Goal: Information Seeking & Learning: Learn about a topic

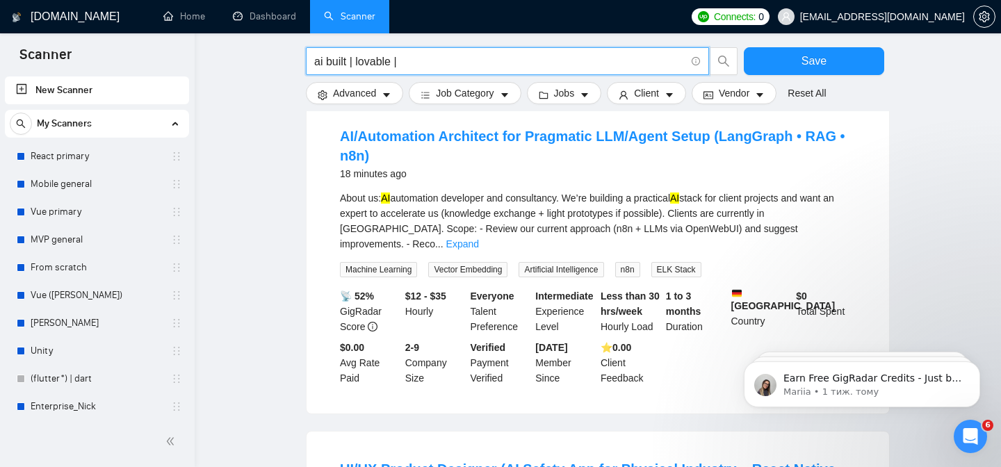
click at [355, 63] on input "ai built | lovable |" at bounding box center [499, 61] width 371 height 17
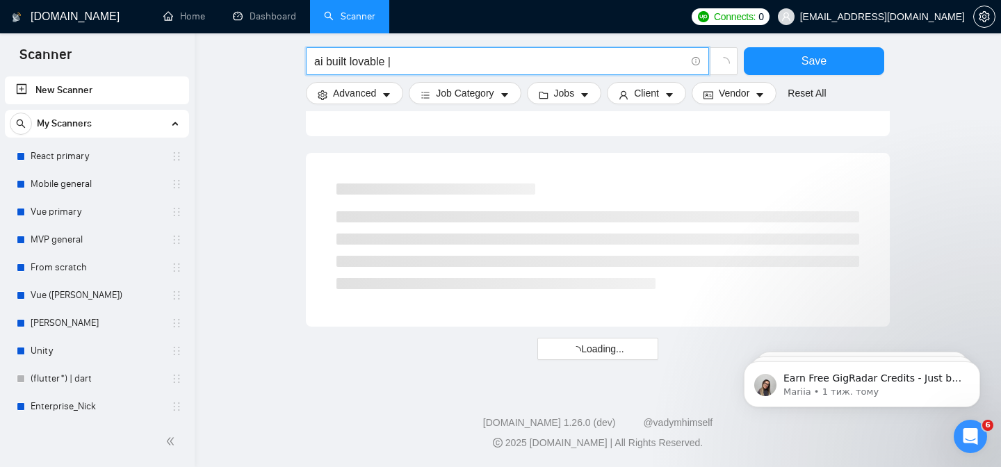
scroll to position [866, 0]
click at [417, 68] on input "ai built | lovable |" at bounding box center [499, 61] width 371 height 17
click at [400, 66] on input "ai built | lovable | replit" at bounding box center [499, 61] width 371 height 17
click at [452, 63] on input "ai built | lovable | replit" at bounding box center [499, 61] width 371 height 17
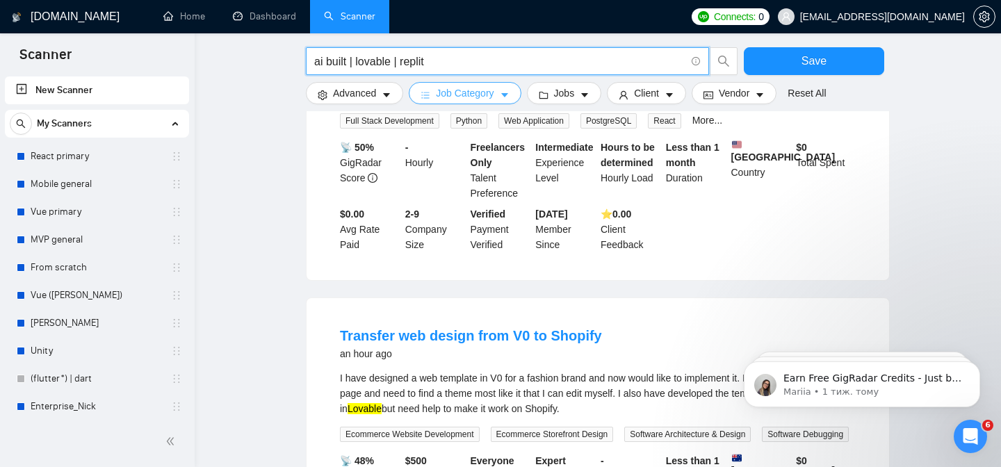
scroll to position [1069, 0]
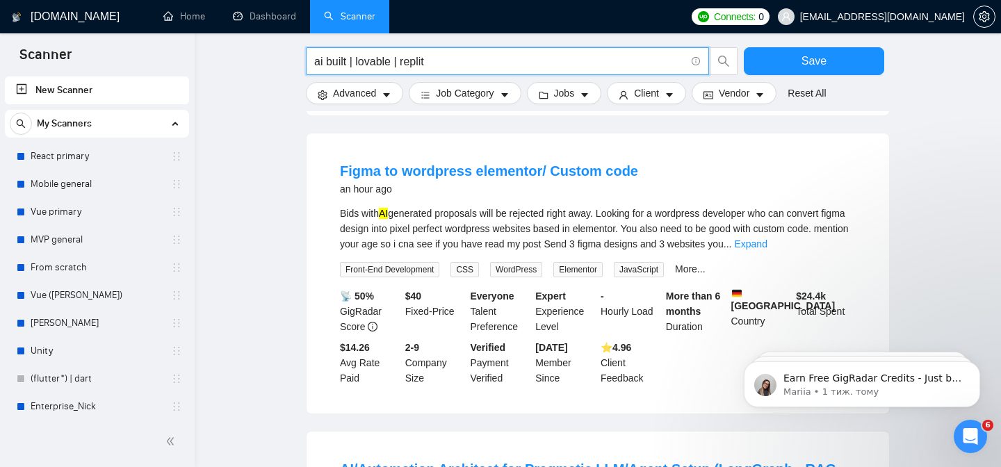
drag, startPoint x: 460, startPoint y: 60, endPoint x: 349, endPoint y: 58, distance: 110.6
click at [354, 58] on input "ai built | lovable | replit" at bounding box center [499, 61] width 371 height 17
click at [428, 60] on input "ai built | lovable | replit" at bounding box center [499, 61] width 371 height 17
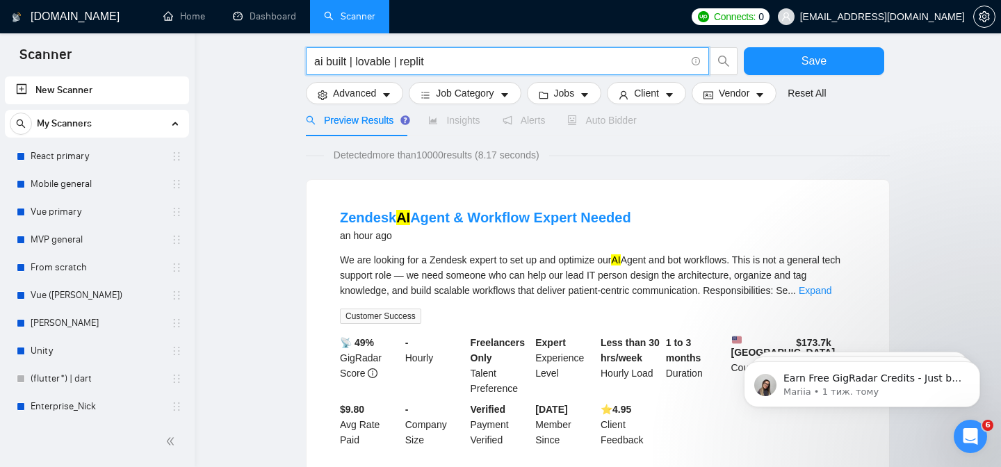
scroll to position [0, 0]
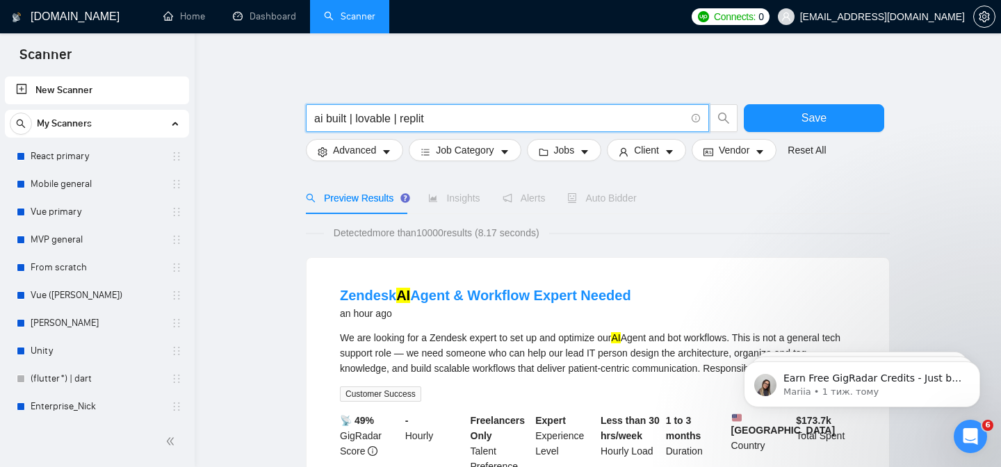
click at [450, 124] on input "ai built | lovable | replit" at bounding box center [499, 118] width 371 height 17
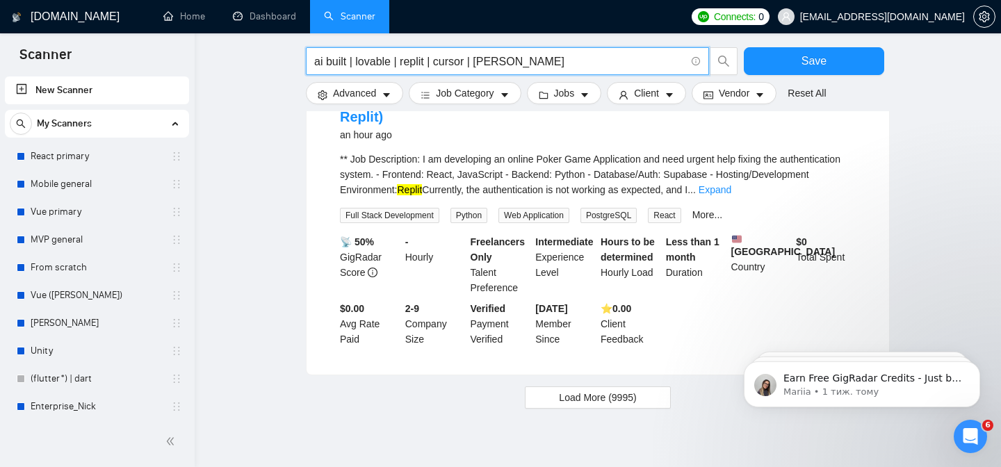
scroll to position [1443, 0]
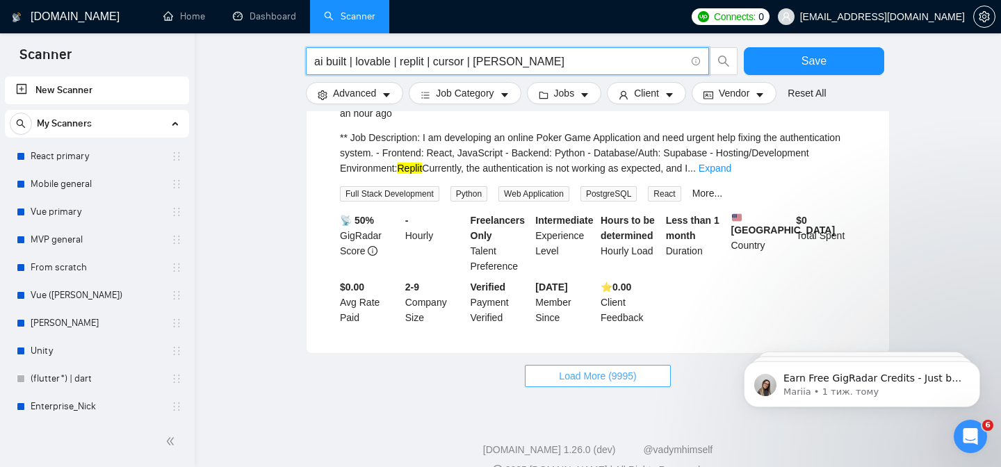
type input "ai built | lovable | replit | cursor | claude"
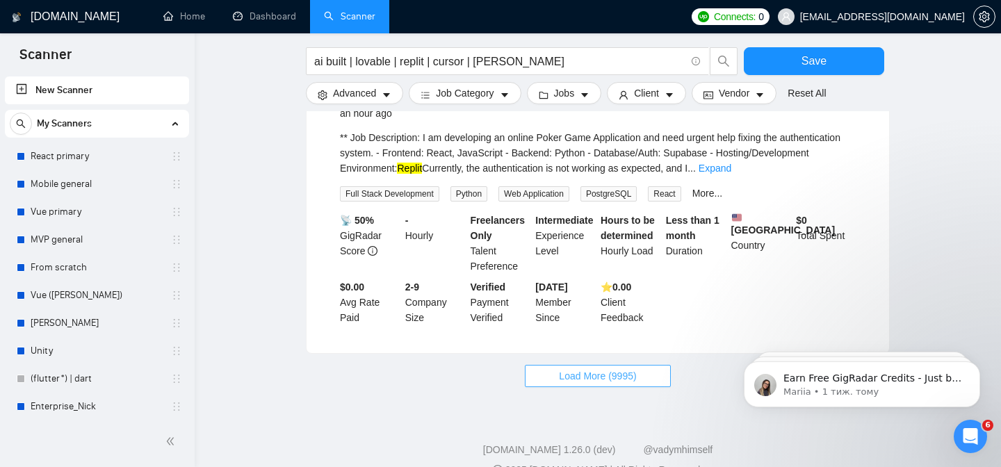
click at [582, 368] on span "Load More (9995)" at bounding box center [597, 375] width 77 height 15
click at [357, 104] on button "Advanced" at bounding box center [354, 93] width 97 height 22
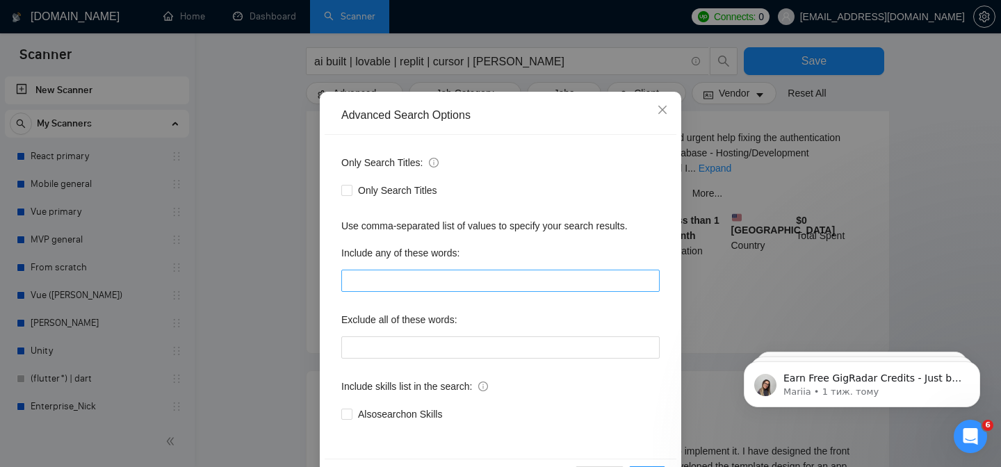
scroll to position [68, 0]
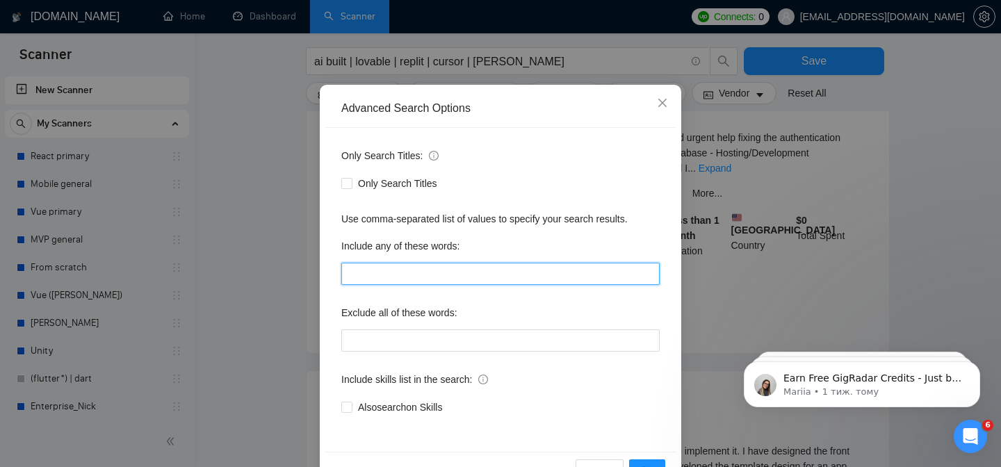
click at [451, 278] on input "text" at bounding box center [500, 274] width 318 height 22
paste input "Lovable Builder.ai Bolt.new Appy Pie AI Durable TeleportHQ Replit Replit Ghostw…"
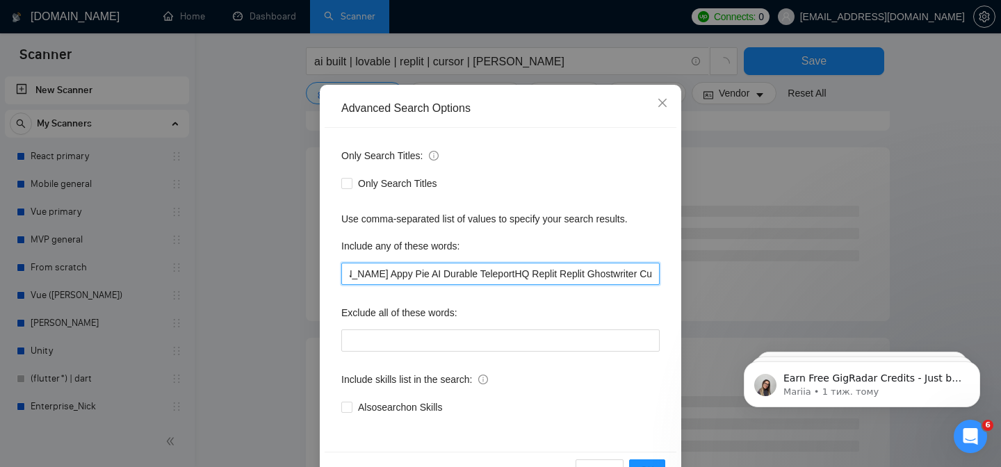
scroll to position [0, 0]
drag, startPoint x: 414, startPoint y: 279, endPoint x: 295, endPoint y: 270, distance: 119.9
click at [302, 273] on div "Advanced Search Options Only Search Titles: Only Search Titles Use comma-separa…" at bounding box center [500, 233] width 1001 height 467
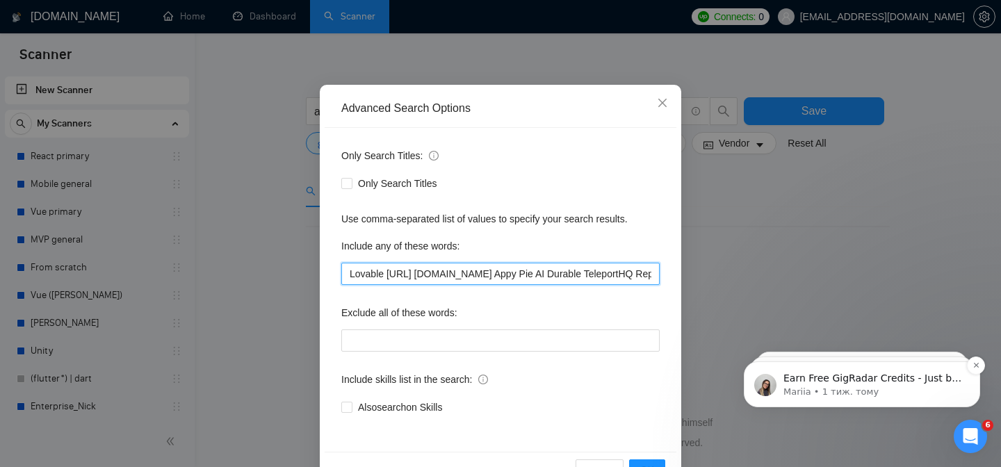
scroll to position [7, 0]
click at [390, 282] on input "Lovable Builder.ai Bolt.new Appy Pie AI Durable TeleportHQ Replit Replit Ghostw…" at bounding box center [500, 274] width 318 height 22
click at [389, 279] on input "Lovable Builder.ai Bolt.new Appy Pie AI Durable TeleportHQ Replit Replit Ghostw…" at bounding box center [500, 274] width 318 height 22
click at [435, 273] on input "Lovable, Builder.ai Bolt.new Appy Pie AI Durable TeleportHQ Replit Replit Ghost…" at bounding box center [500, 274] width 318 height 22
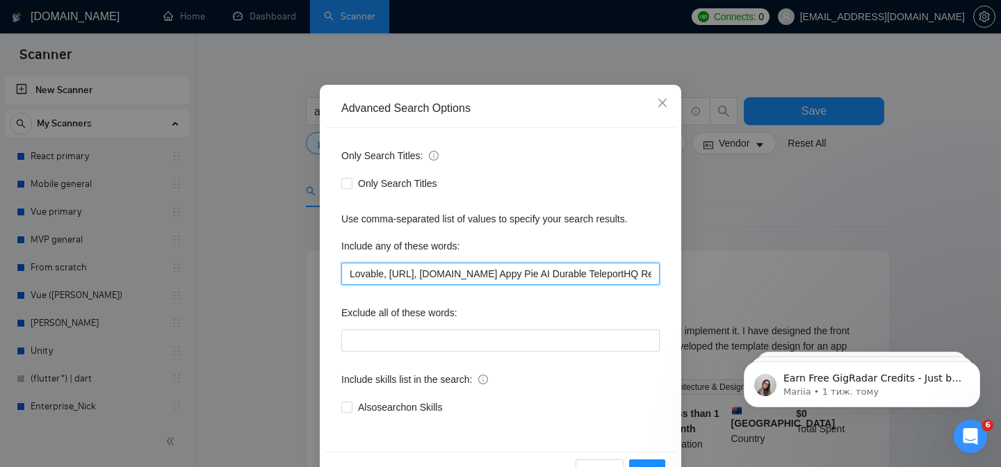
click at [478, 279] on input "Lovable, Builder.ai, Bolt.new Appy Pie AI Durable TeleportHQ Replit Replit Ghos…" at bounding box center [500, 274] width 318 height 22
click at [520, 276] on input "Lovable, Builder.ai, Bolt.new, Appy Pie AI Durable TeleportHQ Replit Replit Gho…" at bounding box center [500, 274] width 318 height 22
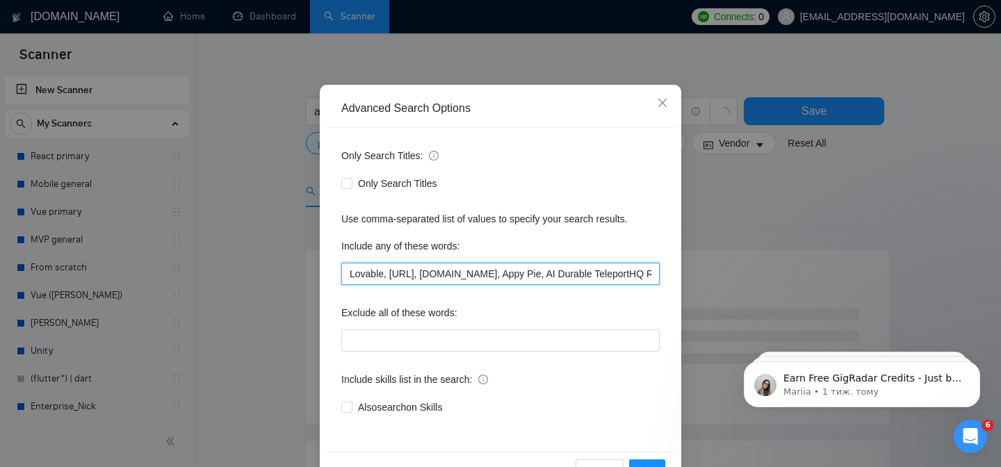
click at [572, 271] on input "Lovable, Builder.ai, Bolt.new, Appy Pie, AI Durable TeleportHQ Replit Replit Gh…" at bounding box center [500, 274] width 318 height 22
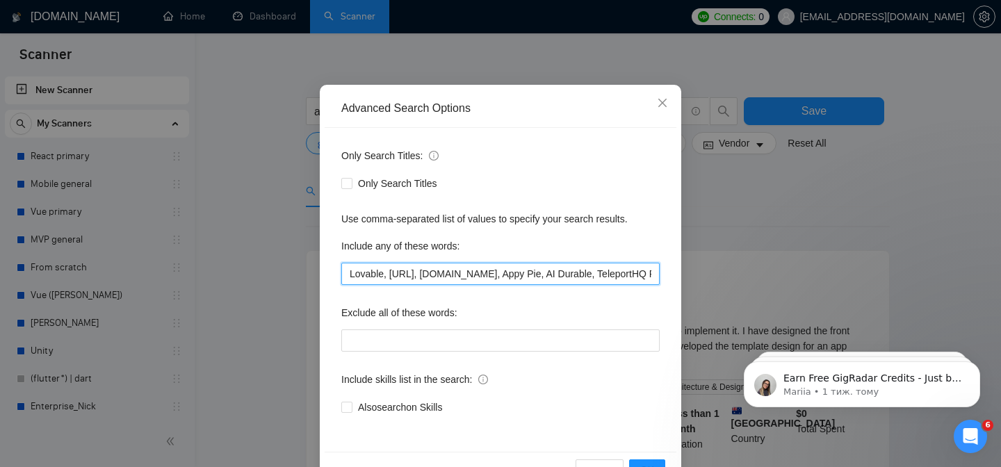
click at [638, 276] on input "Lovable, Builder.ai, Bolt.new, Appy Pie, AI Durable, TeleportHQ Replit Replit G…" at bounding box center [500, 274] width 318 height 22
click at [632, 275] on input "Lovable, Builder.ai, Bolt.new, Appy Pie, AI Durable, TeleportHQ Replit Replit G…" at bounding box center [500, 274] width 318 height 22
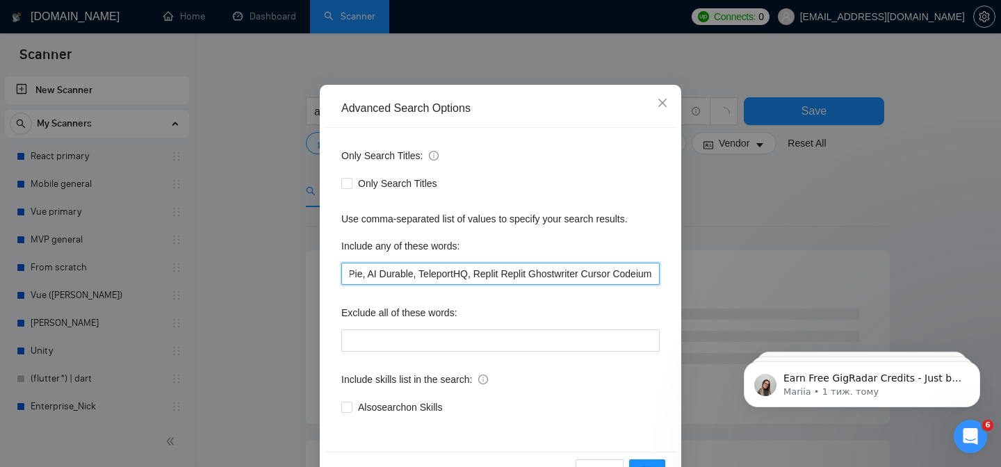
scroll to position [0, 238]
drag, startPoint x: 629, startPoint y: 280, endPoint x: 606, endPoint y: 281, distance: 22.3
click at [606, 281] on input "Lovable, Builder.ai, Bolt.new, Appy Pie, AI Durable, TeleportHQ, Replit Replit …" at bounding box center [500, 274] width 318 height 22
click at [428, 276] on input "Lovable, Builder.ai, Bolt.new, Appy Pie, AI Durable, TeleportHQ, Replit Replit …" at bounding box center [500, 274] width 318 height 22
click at [428, 273] on input "Lovable, Builder.ai, Bolt.new, Appy Pie, AI Durable, TeleportHQ, Replit Replit …" at bounding box center [500, 274] width 318 height 22
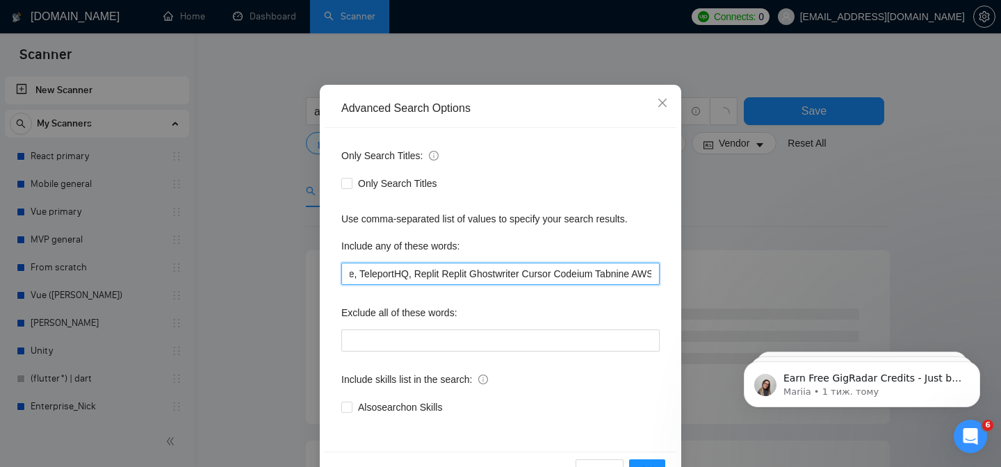
click at [428, 273] on input "Lovable, Builder.ai, Bolt.new, Appy Pie, AI Durable, TeleportHQ, Replit Replit …" at bounding box center [500, 274] width 318 height 22
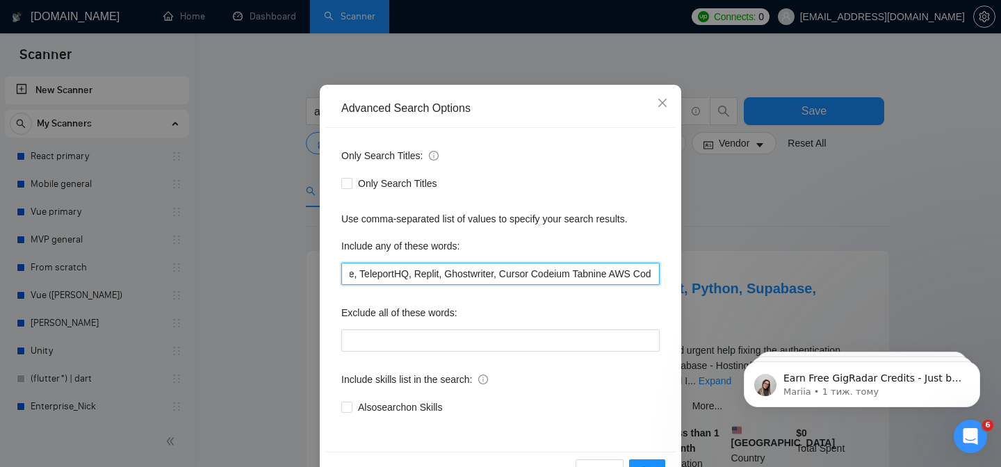
click at [523, 277] on input "Lovable, Builder.ai, Bolt.new, Appy Pie, AI Durable, TeleportHQ, Replit, Ghostw…" at bounding box center [500, 274] width 318 height 22
click at [513, 270] on input "Lovable, Builder.ai, Bolt.new, Appy Pie, AI Durable, TeleportHQ, Replit, Ghostw…" at bounding box center [500, 274] width 318 height 22
click at [563, 271] on input "Lovable, Builder.ai, Bolt.new, Appy Pie, AI Durable, TeleportHQ, Replit, Ghostw…" at bounding box center [500, 274] width 318 height 22
click at [601, 274] on input "Lovable, Builder.ai, Bolt.new, Appy Pie, AI Durable, TeleportHQ, Replit, Ghostw…" at bounding box center [500, 274] width 318 height 22
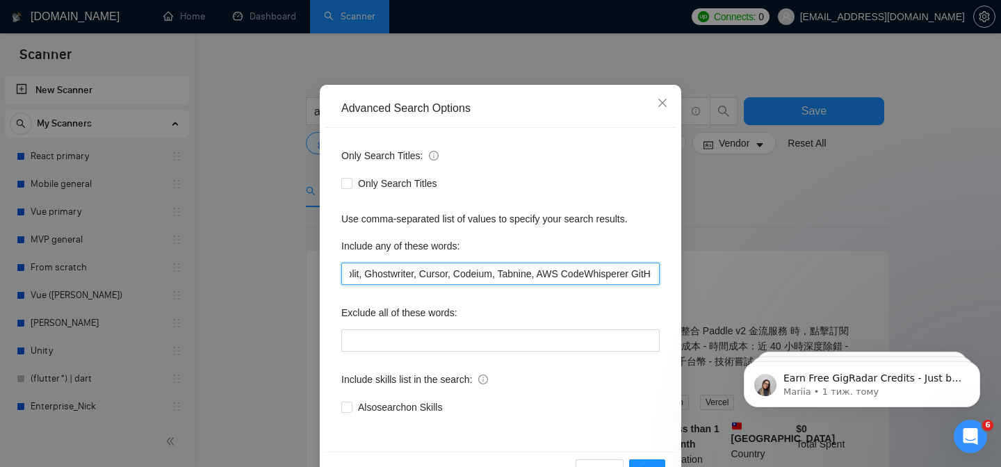
scroll to position [0, 323]
drag, startPoint x: 613, startPoint y: 277, endPoint x: 592, endPoint y: 284, distance: 21.3
click at [592, 284] on input "Lovable, Builder.ai, Bolt.new, Appy Pie, AI Durable, TeleportHQ, Replit, Ghostw…" at bounding box center [500, 274] width 318 height 22
click at [567, 275] on input "Lovable, Builder.ai, Bolt.new, Appy Pie, AI Durable, TeleportHQ, Replit, Ghostw…" at bounding box center [500, 274] width 318 height 22
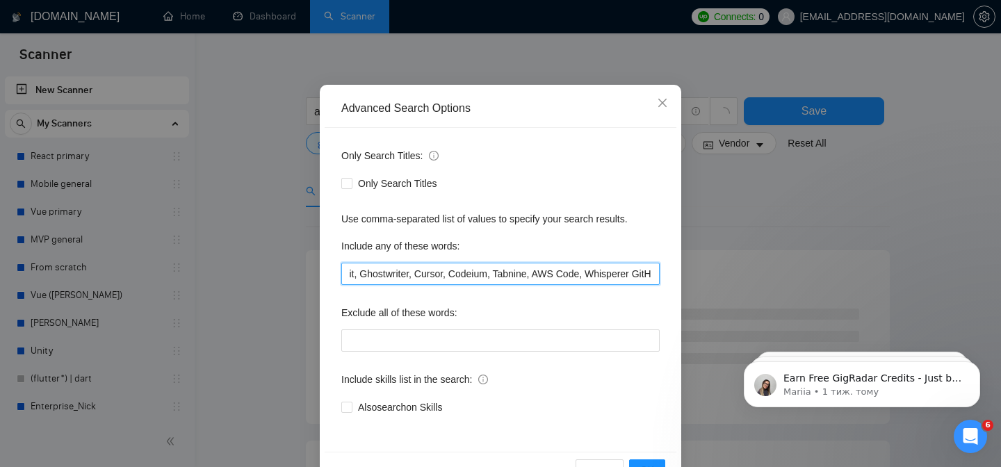
drag, startPoint x: 582, startPoint y: 273, endPoint x: 638, endPoint y: 273, distance: 56.3
click at [638, 273] on input "Lovable, Builder.ai, Bolt.new, Appy Pie, AI Durable, TeleportHQ, Replit, Ghostw…" at bounding box center [500, 274] width 318 height 22
click at [626, 273] on input "Lovable, Builder.ai, Bolt.new, Appy Pie, AI Durable, TeleportHQ, Replit, Ghostw…" at bounding box center [500, 274] width 318 height 22
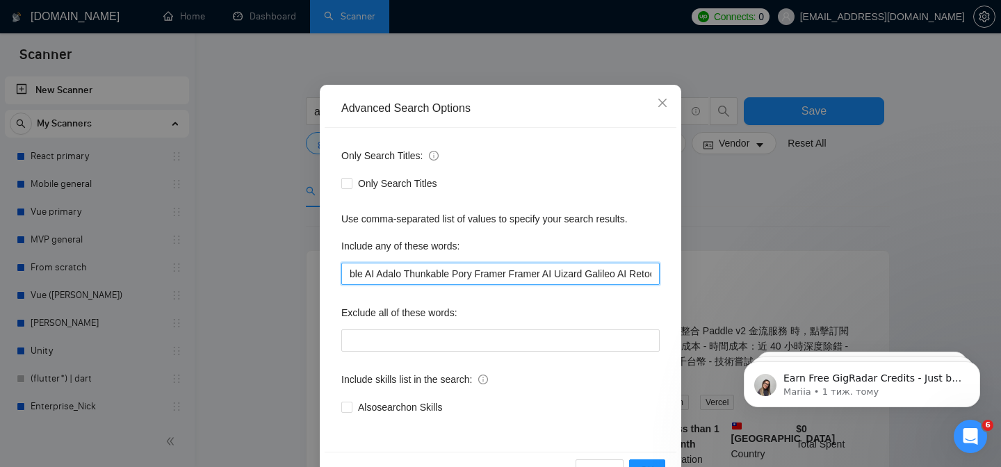
scroll to position [0, 903]
drag, startPoint x: 634, startPoint y: 274, endPoint x: 535, endPoint y: 275, distance: 98.7
click at [535, 275] on input "Lovable, Builder.ai, Bolt.new, Appy Pie, AI Durable, TeleportHQ, Replit, Ghostw…" at bounding box center [500, 274] width 318 height 22
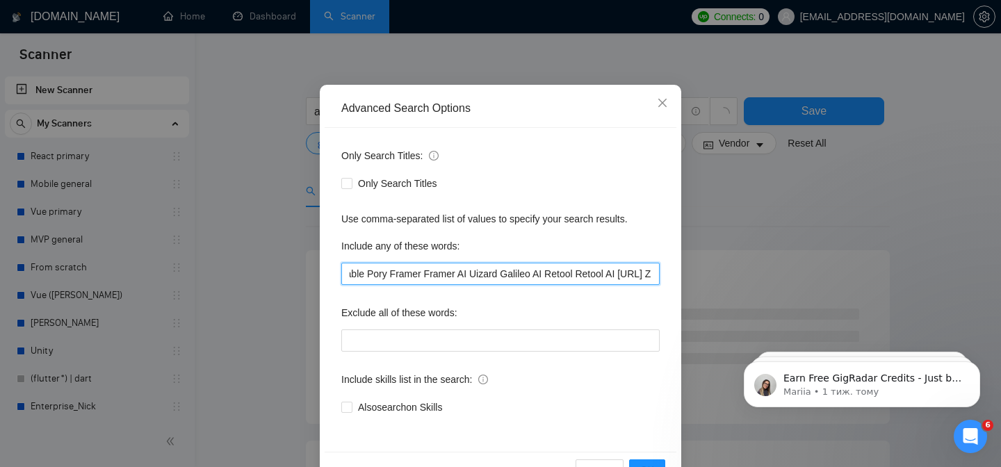
click at [385, 275] on input "Lovable, Builder.ai, Bolt.new, Appy Pie, AI Durable, TeleportHQ, Replit, Ghostw…" at bounding box center [500, 274] width 318 height 22
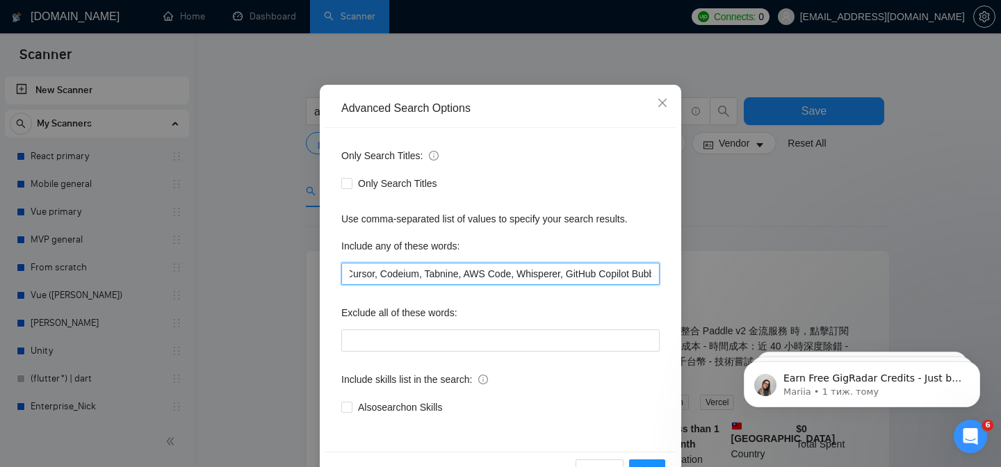
scroll to position [0, 31]
drag, startPoint x: 384, startPoint y: 275, endPoint x: 325, endPoint y: 273, distance: 59.1
click at [328, 274] on div "Only Search Titles: Only Search Titles Use comma-separated list of values to sp…" at bounding box center [501, 290] width 352 height 324
click at [386, 274] on input "Lovable, Builder.ai, Bolt.new, Appy Pie, AI Durable, TeleportHQ, Replit, Ghostw…" at bounding box center [500, 274] width 318 height 22
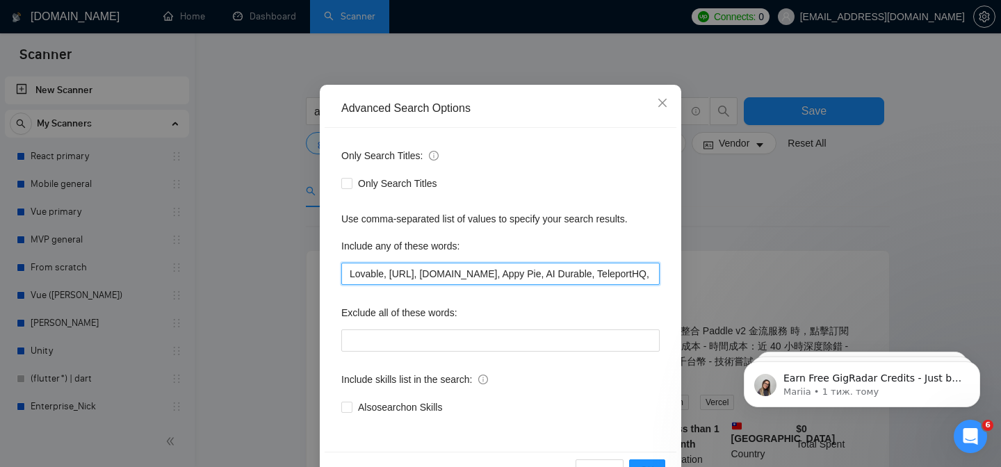
drag, startPoint x: 348, startPoint y: 276, endPoint x: 462, endPoint y: 276, distance: 114.0
click at [462, 276] on input "Lovable, Builder.ai, Bolt.new, Appy Pie, AI Durable, TeleportHQ, Replit, Ghostw…" at bounding box center [500, 274] width 318 height 22
click at [461, 276] on input "Lovable, Builder.ai, Bolt.new, Appy Pie, AI Durable, TeleportHQ, Replit, Ghostw…" at bounding box center [500, 274] width 318 height 22
drag, startPoint x: 416, startPoint y: 277, endPoint x: 519, endPoint y: 279, distance: 102.9
click at [521, 281] on input "Lovable, Builder.ai, Bolt.new, Appy Pie, AI Durable, TeleportHQ, Replit, Ghostw…" at bounding box center [500, 274] width 318 height 22
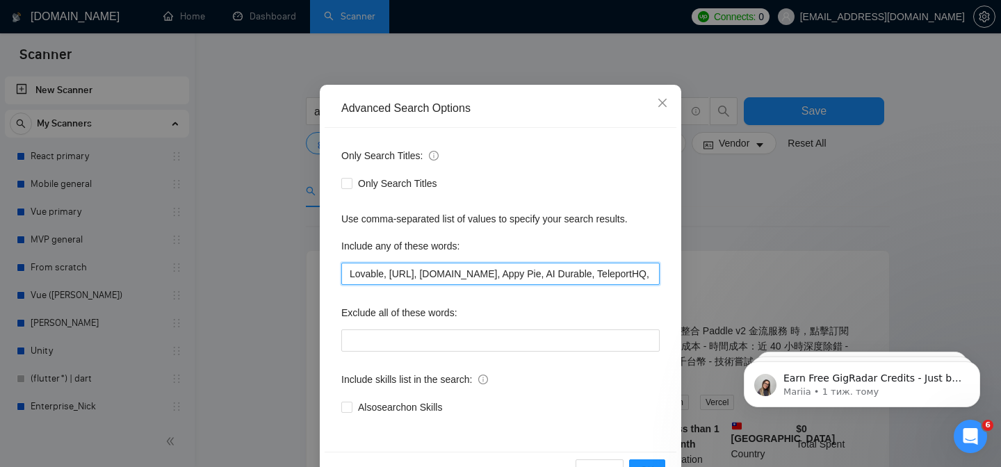
click at [564, 279] on input "Lovable, Builder.ai, Bolt.new, Appy Pie, AI Durable, TeleportHQ, Replit, Ghostw…" at bounding box center [500, 274] width 318 height 22
drag, startPoint x: 619, startPoint y: 273, endPoint x: 650, endPoint y: 272, distance: 30.6
click at [651, 272] on input "Lovable, Builder.ai, Bolt.new, Appy Pie, AI Durable, TeleportHQ, Replit, Ghostw…" at bounding box center [500, 274] width 318 height 22
click at [450, 270] on input "Lovable, Builder.ai, Bolt.new, Appy Pie, AI Durable, TeleportHQ, Replit, Ghostw…" at bounding box center [500, 274] width 318 height 22
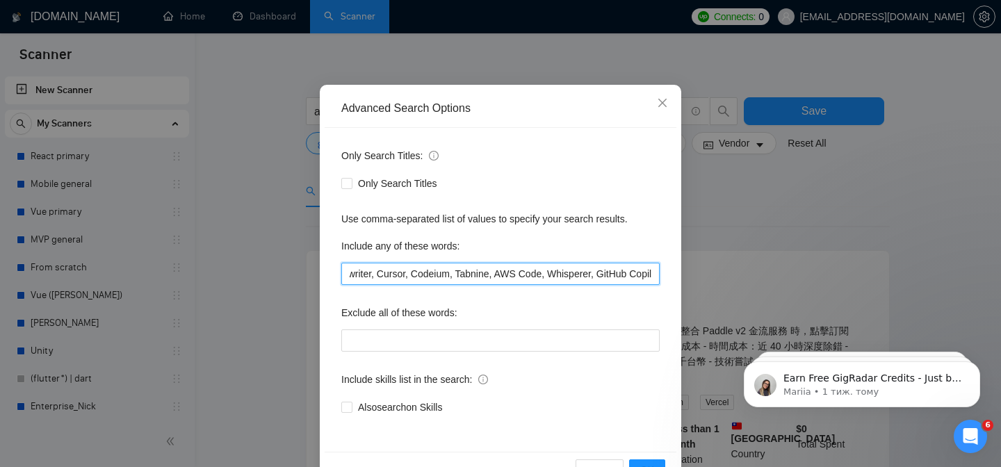
click at [520, 274] on input "Lovable, Builder.ai, Bolt.new, Appy Pie, AI Durable, TeleportHQ, Replit, Ghostw…" at bounding box center [500, 274] width 318 height 22
click at [583, 275] on input "Lovable, Builder.ai, Bolt.new, Appy Pie, AI Durable, TeleportHQ, Replit, Ghostw…" at bounding box center [500, 274] width 318 height 22
drag, startPoint x: 617, startPoint y: 275, endPoint x: 597, endPoint y: 273, distance: 19.6
click at [599, 273] on input "Lovable, Builder.ai, Bolt.new, Appy Pie, AI Durable, TeleportHQ, Replit, Ghostw…" at bounding box center [500, 274] width 318 height 22
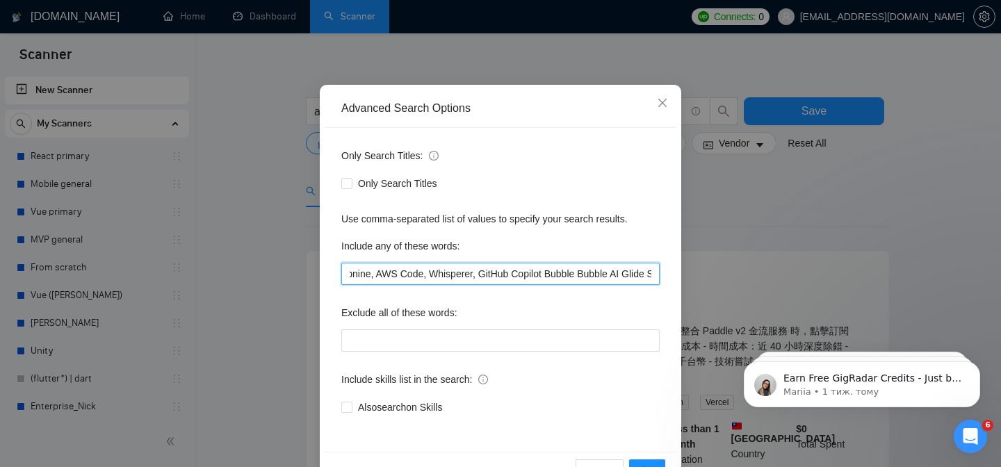
click at [538, 275] on input "Lovable, Builder.ai, Bolt.new, Appy Pie, AI Durable, TeleportHQ, Replit, Ghostw…" at bounding box center [500, 274] width 318 height 22
click at [585, 276] on input "Lovable, Builder.ai, Bolt.new, Appy Pie, AI Durable, TeleportHQ, Replit, Ghostw…" at bounding box center [500, 274] width 318 height 22
click at [557, 277] on input "Lovable, Builder.ai, Bolt.new, Appy Pie, AI Durable, TeleportHQ, Replit, Ghostw…" at bounding box center [500, 274] width 318 height 22
click at [556, 277] on input "Lovable, Builder.ai, Bolt.new, Appy Pie, AI Durable, TeleportHQ, Replit, Ghostw…" at bounding box center [500, 274] width 318 height 22
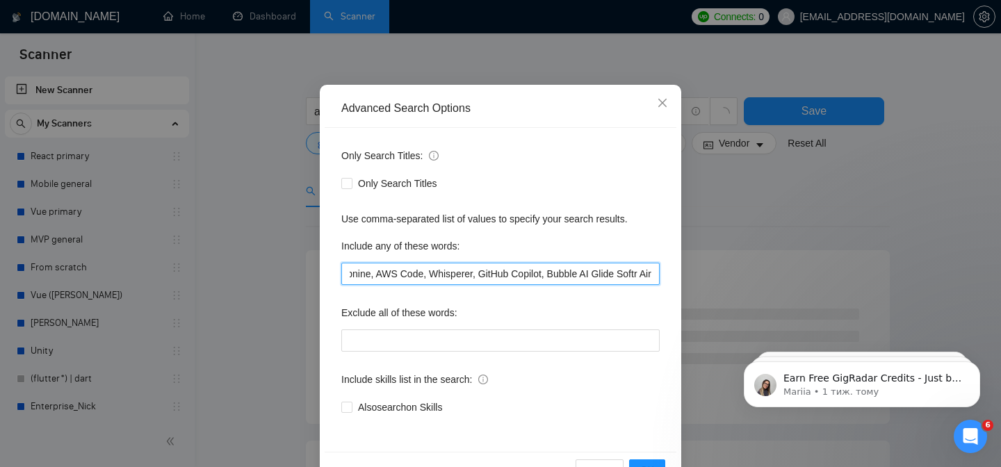
click at [585, 276] on input "Lovable, Builder.ai, Bolt.new, Appy Pie, AI Durable, TeleportHQ, Replit, Ghostw…" at bounding box center [500, 274] width 318 height 22
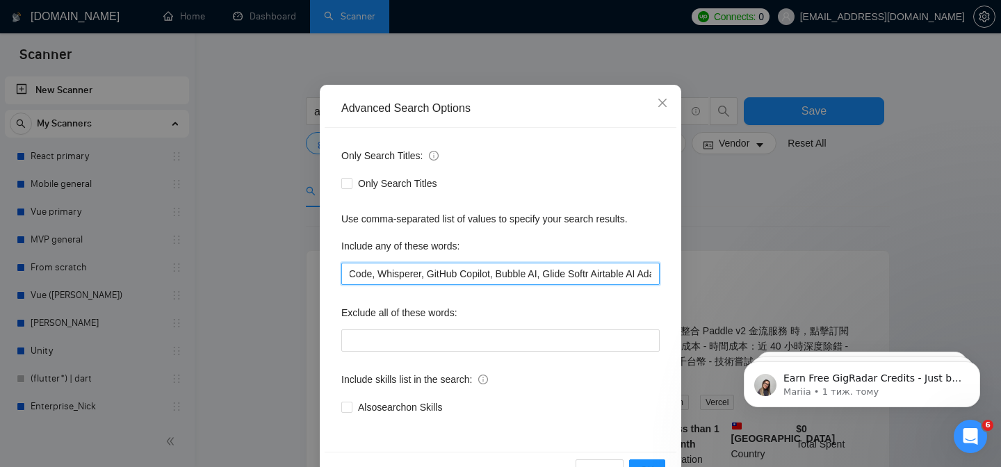
scroll to position [0, 558]
drag, startPoint x: 597, startPoint y: 277, endPoint x: 635, endPoint y: 275, distance: 38.3
click at [635, 275] on input "Lovable, Builder.ai, Bolt.new, Appy Pie, AI Durable, TeleportHQ, Replit, Ghostw…" at bounding box center [500, 274] width 318 height 22
click at [562, 270] on input "Lovable, Builder.ai, Bolt.new, Appy Pie, AI Durable, TeleportHQ, Replit, Ghostw…" at bounding box center [500, 274] width 318 height 22
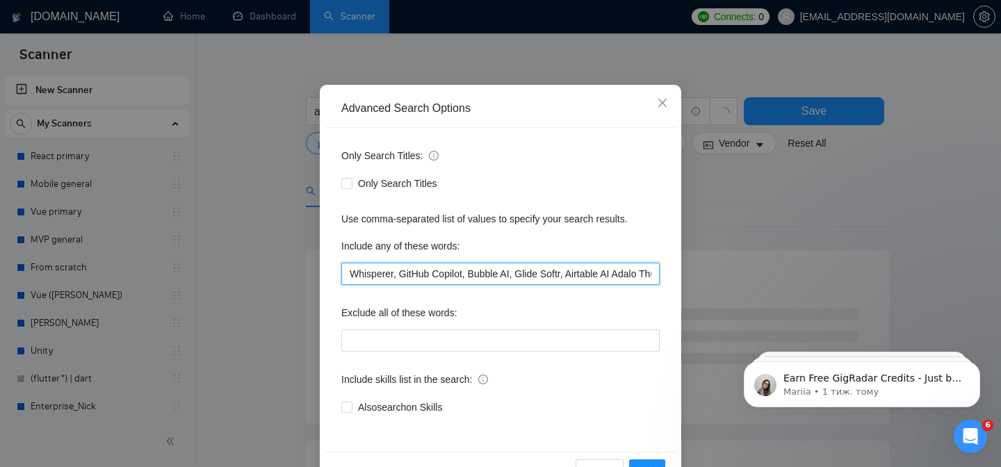
click at [539, 275] on input "Lovable, Builder.ai, Bolt.new, Appy Pie, AI Durable, TeleportHQ, Replit, Ghostw…" at bounding box center [500, 274] width 318 height 22
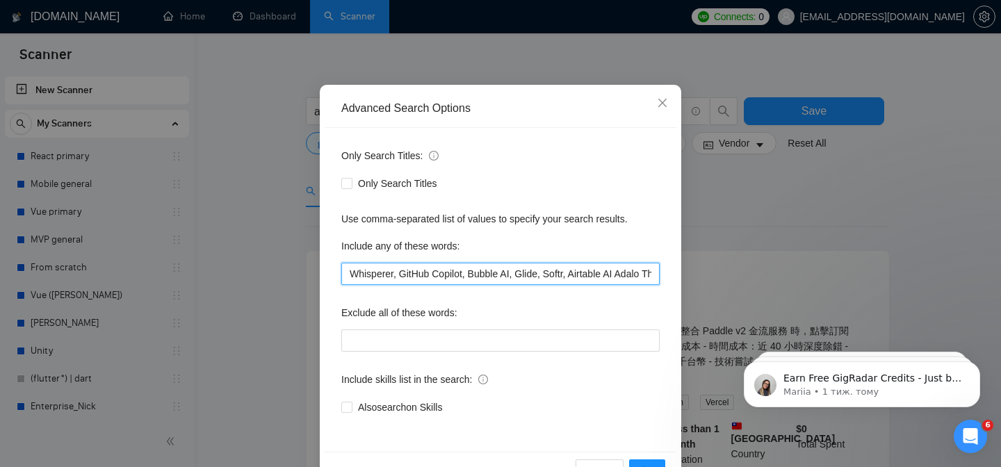
click at [611, 277] on input "Lovable, Builder.ai, Bolt.new, Appy Pie, AI Durable, TeleportHQ, Replit, Ghostw…" at bounding box center [500, 274] width 318 height 22
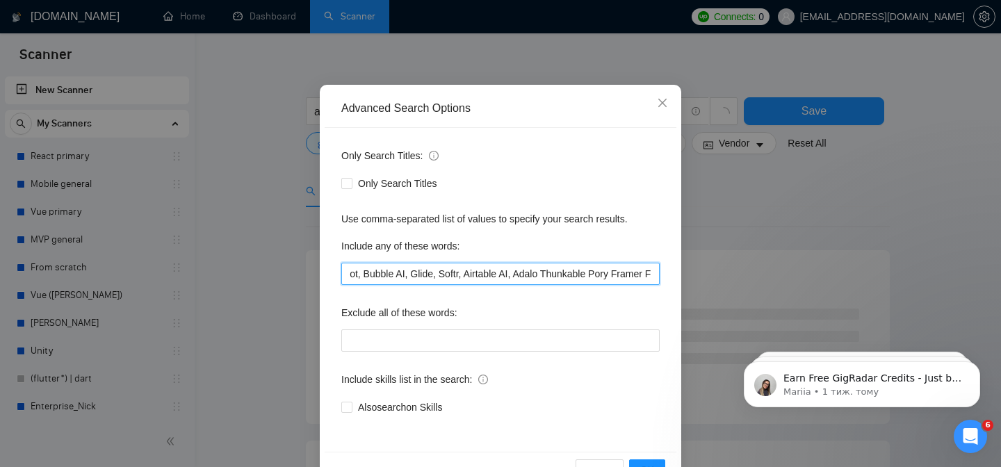
drag, startPoint x: 613, startPoint y: 277, endPoint x: 643, endPoint y: 274, distance: 30.7
click at [645, 276] on input "Lovable, Builder.ai, Bolt.new, Appy Pie, AI Durable, TeleportHQ, Replit, Ghostw…" at bounding box center [500, 274] width 318 height 22
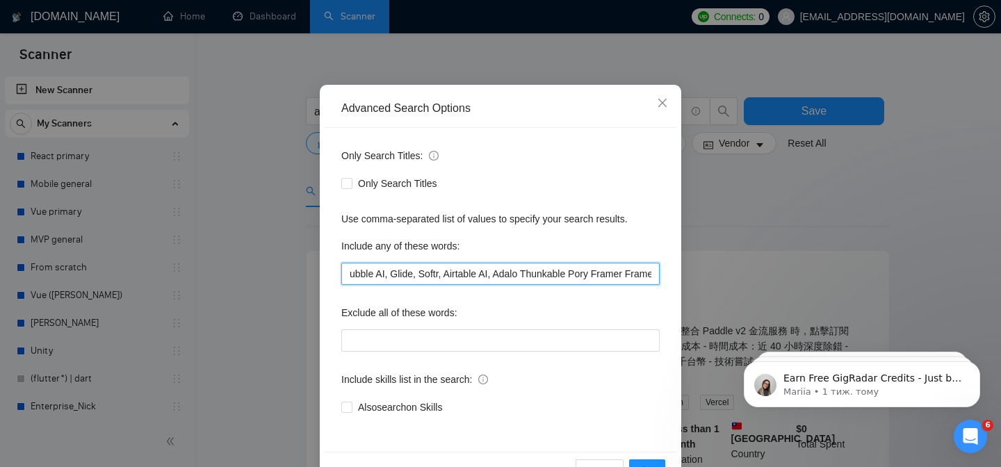
click at [521, 273] on input "Lovable, Builder.ai, Bolt.new, Appy Pie, AI Durable, TeleportHQ, Replit, Ghostw…" at bounding box center [500, 274] width 318 height 22
click at [572, 273] on input "Lovable, Builder.ai, Bolt.new, Appy Pie, AI Durable, TeleportHQ, Replit, Ghostw…" at bounding box center [500, 274] width 318 height 22
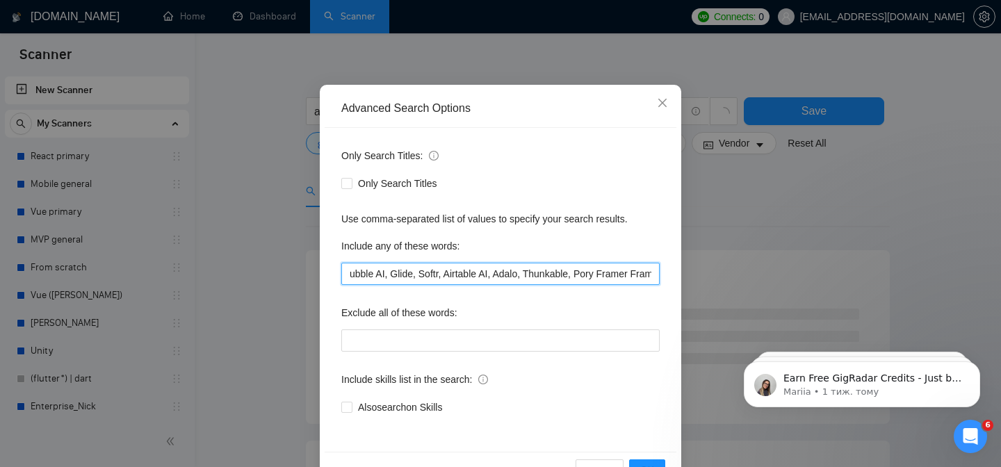
click at [599, 271] on input "Lovable, Builder.ai, Bolt.new, Appy Pie, AI Durable, TeleportHQ, Replit, Ghostw…" at bounding box center [500, 274] width 318 height 22
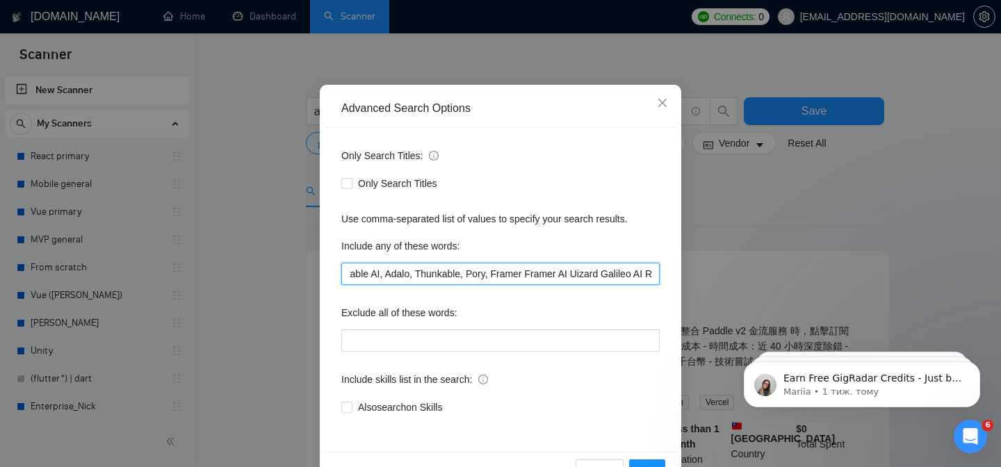
drag, startPoint x: 606, startPoint y: 271, endPoint x: 645, endPoint y: 273, distance: 39.7
click at [645, 273] on input "Lovable, Builder.ai, Bolt.new, Appy Pie, AI Durable, TeleportHQ, Replit, Ghostw…" at bounding box center [500, 274] width 318 height 22
click at [525, 276] on input "Lovable, Builder.ai, Bolt.new, Appy Pie, AI Durable, TeleportHQ, Replit, Ghostw…" at bounding box center [500, 274] width 318 height 22
click at [508, 273] on input "Lovable, Builder.ai, Bolt.new, Appy Pie, AI Durable, TeleportHQ, Replit, Ghostw…" at bounding box center [500, 274] width 318 height 22
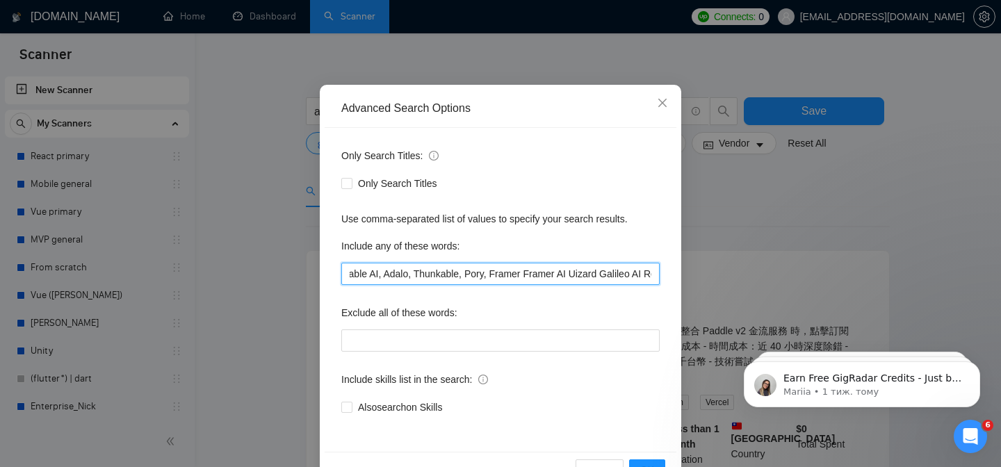
click at [508, 273] on input "Lovable, Builder.ai, Bolt.new, Appy Pie, AI Durable, TeleportHQ, Replit, Ghostw…" at bounding box center [500, 274] width 318 height 22
click at [540, 275] on input "Lovable, Builder.ai, Bolt.new, Appy Pie, AI Durable, TeleportHQ, Replit, Ghostw…" at bounding box center [500, 274] width 318 height 22
click at [578, 264] on input "Lovable, Builder.ai, Bolt.new, Appy Pie, AI Durable, TeleportHQ, Replit, Ghostw…" at bounding box center [500, 274] width 318 height 22
click at [572, 275] on input "Lovable, Builder.ai, Bolt.new, Appy Pie, AI Durable, TeleportHQ, Replit, Ghostw…" at bounding box center [500, 274] width 318 height 22
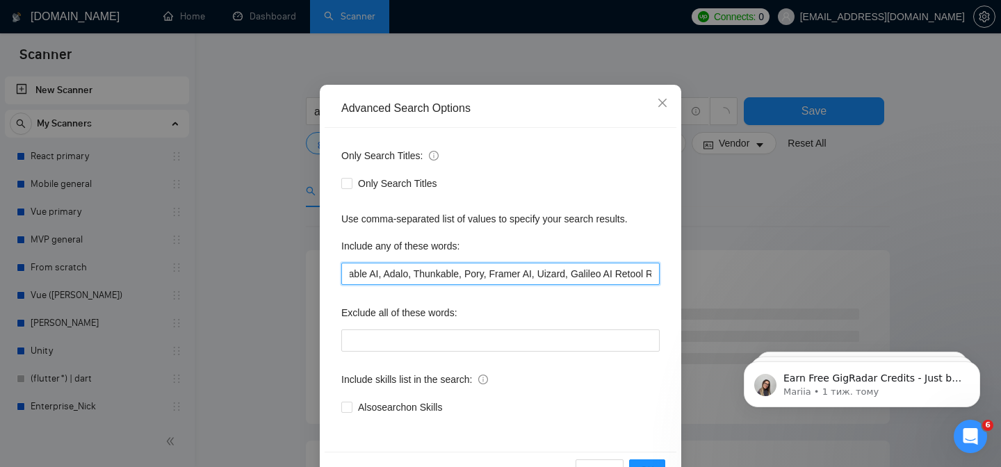
click at [542, 278] on input "Lovable, Builder.ai, Bolt.new, Appy Pie, AI Durable, TeleportHQ, Replit, Ghostw…" at bounding box center [500, 274] width 318 height 22
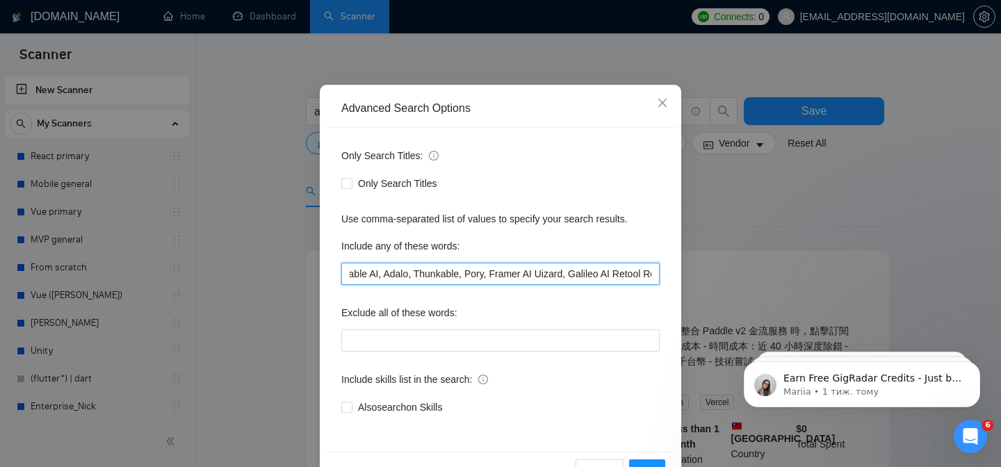
click at [494, 277] on input "Lovable, Builder.ai, Bolt.new, Appy Pie, AI Durable, TeleportHQ, Replit, Ghostw…" at bounding box center [500, 274] width 318 height 22
click at [556, 273] on input "Lovable, Builder.ai, Bolt.new, Appy Pie, AI Durable, TeleportHQ, Replit, Ghostw…" at bounding box center [500, 274] width 318 height 22
click at [616, 270] on input "Lovable, Builder.ai, Bolt.new, Appy Pie, AI Durable, TeleportHQ, Replit, Ghostw…" at bounding box center [500, 274] width 318 height 22
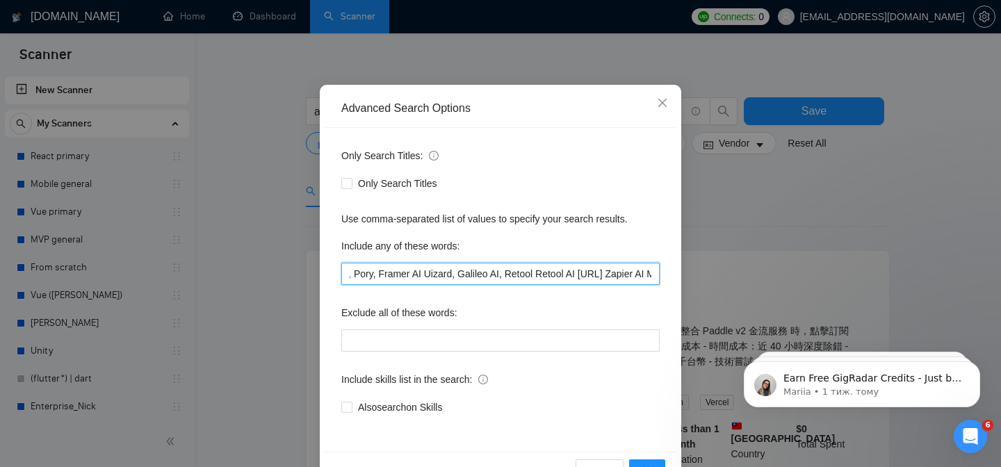
scroll to position [0, 920]
drag, startPoint x: 624, startPoint y: 269, endPoint x: 598, endPoint y: 268, distance: 26.4
click at [609, 268] on input "Lovable, Builder.ai, Bolt.new, Appy Pie, AI Durable, TeleportHQ, Replit, Ghostw…" at bounding box center [500, 274] width 318 height 22
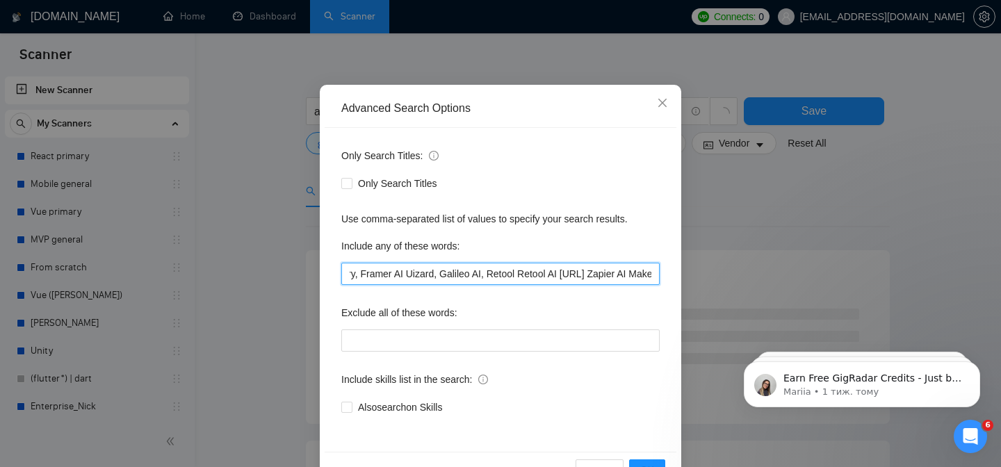
click at [511, 275] on input "Lovable, Builder.ai, Bolt.new, Appy Pie, AI Durable, TeleportHQ, Replit, Ghostw…" at bounding box center [500, 274] width 318 height 22
click at [510, 275] on input "Lovable, Builder.ai, Bolt.new, Appy Pie, AI Durable, TeleportHQ, Replit, Ghostw…" at bounding box center [500, 274] width 318 height 22
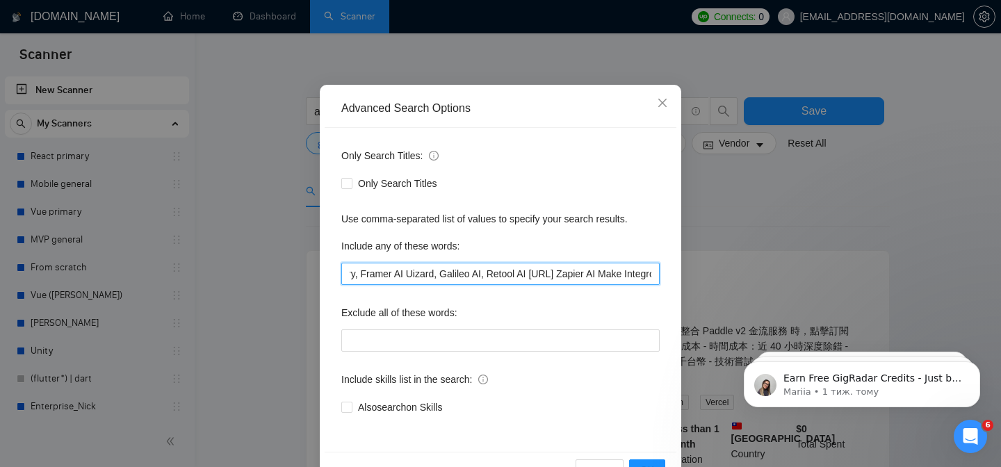
click at [535, 274] on input "Lovable, Builder.ai, Bolt.new, Appy Pie, AI Durable, TeleportHQ, Replit, Ghostw…" at bounding box center [500, 274] width 318 height 22
click at [592, 275] on input "Lovable, Builder.ai, Bolt.new, Appy Pie, AI Durable, TeleportHQ, Replit, Ghostw…" at bounding box center [500, 274] width 318 height 22
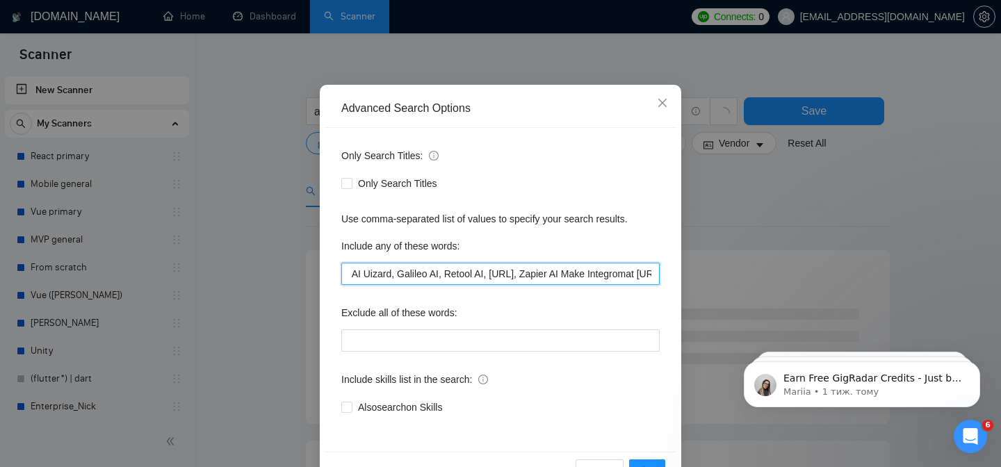
scroll to position [0, 978]
click at [614, 274] on input "Lovable, Builder.ai, Bolt.new, Appy Pie, AI Durable, TeleportHQ, Replit, Ghostw…" at bounding box center [500, 274] width 318 height 22
click at [584, 282] on input "Lovable, Builder.ai, Bolt.new, Appy Pie, AI Durable, TeleportHQ, Replit, Ghostw…" at bounding box center [500, 274] width 318 height 22
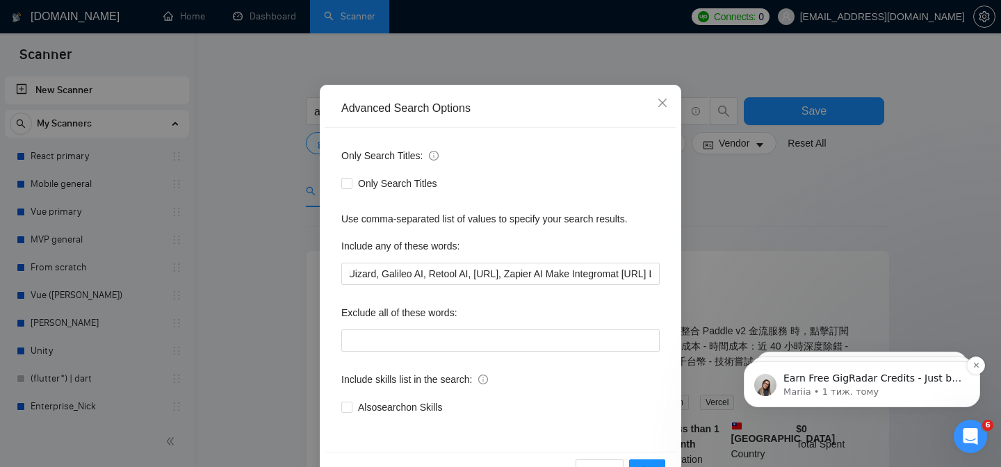
scroll to position [0, 0]
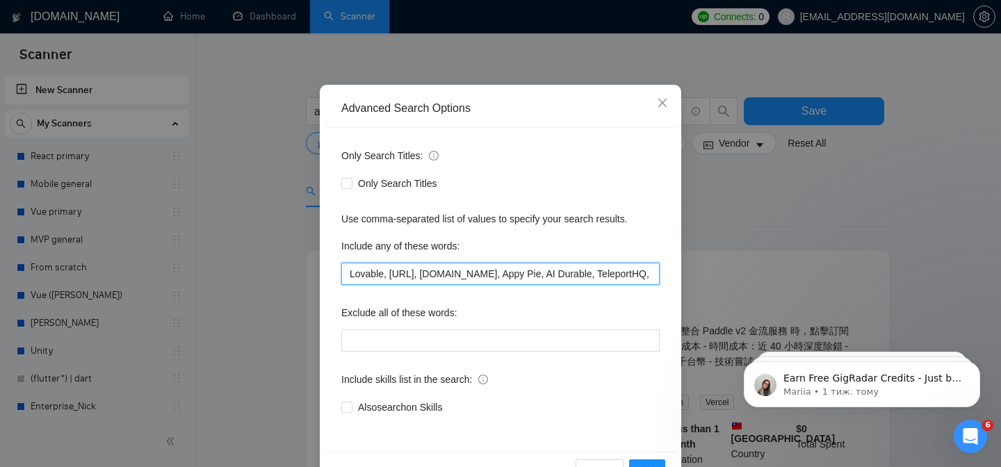
click at [509, 284] on input "Lovable, Builder.ai, Bolt.new, Appy Pie, AI Durable, TeleportHQ, Replit, Ghostw…" at bounding box center [500, 274] width 318 height 22
click at [583, 276] on input "Lovable, Builder.ai, Bolt.new, Appy Pie, AI Durable, TeleportHQ, Replit, Ghostw…" at bounding box center [500, 274] width 318 height 22
drag, startPoint x: 580, startPoint y: 276, endPoint x: 660, endPoint y: 277, distance: 80.0
click at [660, 277] on div "Only Search Titles: Only Search Titles Use comma-separated list of values to sp…" at bounding box center [501, 290] width 352 height 324
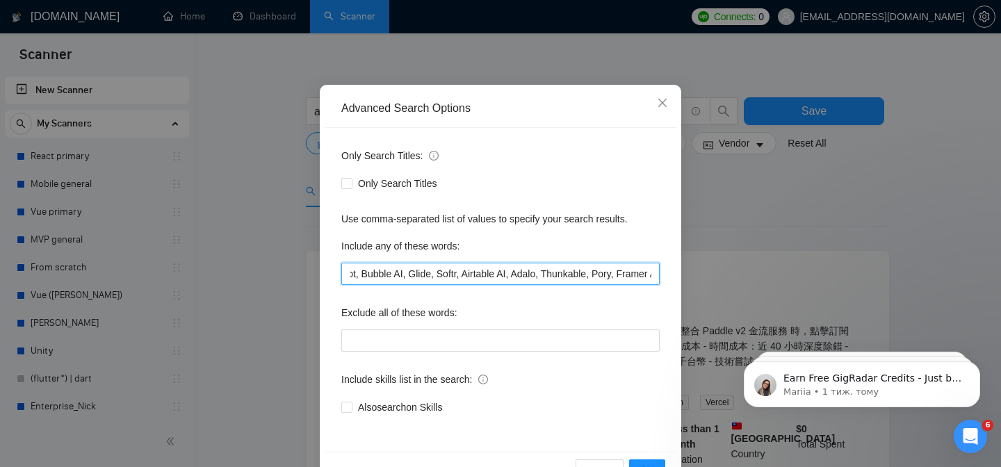
click at [519, 274] on input "Lovable, Builder.ai, Bolt.new, Appy Pie, AI Durable, TeleportHQ, Replit, Ghostw…" at bounding box center [500, 274] width 318 height 22
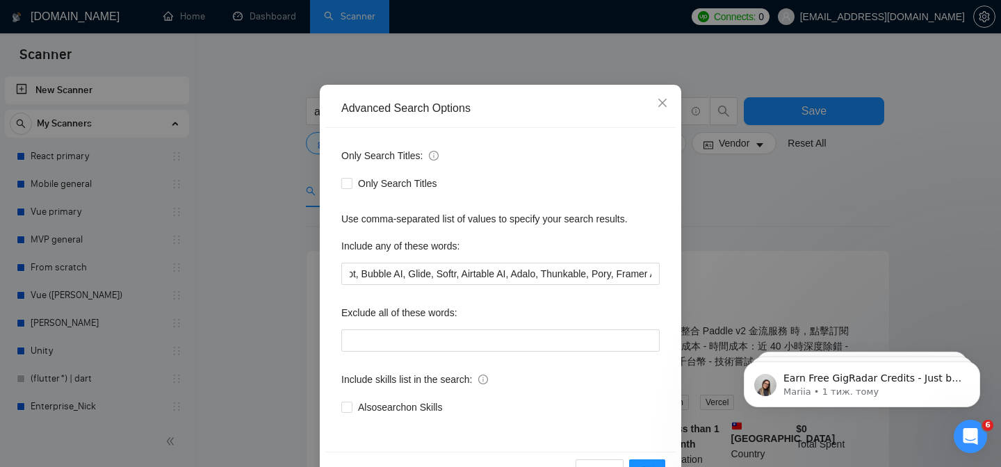
click at [592, 288] on div "Only Search Titles: Only Search Titles Use comma-separated list of values to sp…" at bounding box center [501, 290] width 352 height 324
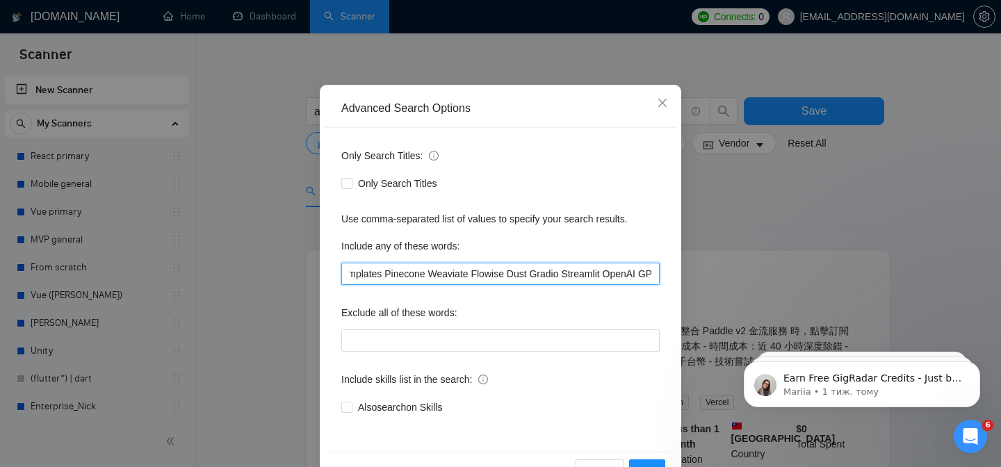
scroll to position [0, 1547]
drag, startPoint x: 590, startPoint y: 271, endPoint x: 708, endPoint y: 271, distance: 118.9
click at [708, 271] on div "Advanced Search Options Only Search Titles: Only Search Titles Use comma-separa…" at bounding box center [500, 233] width 1001 height 467
click at [485, 273] on input "Lovable, Builder.ai, Bolt.new, Appy Pie, AI Durable, TeleportHQ, Replit, Ghostw…" at bounding box center [500, 274] width 318 height 22
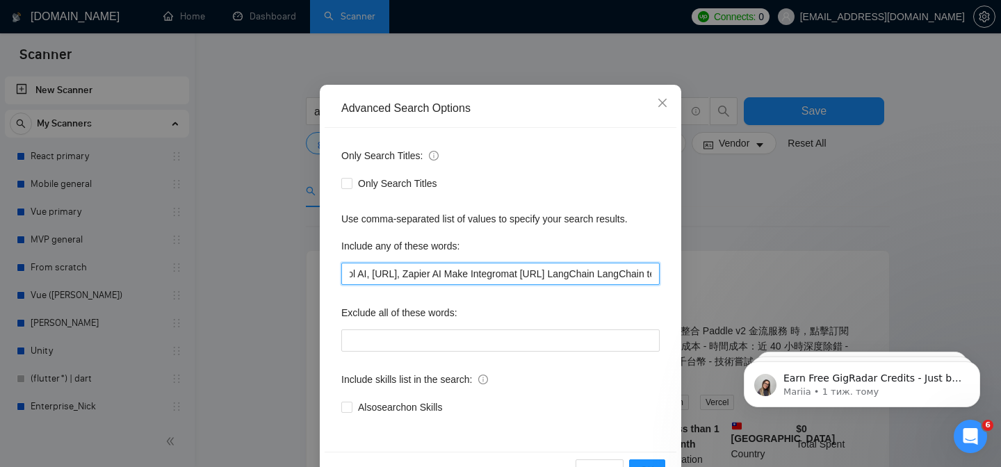
drag, startPoint x: 442, startPoint y: 280, endPoint x: 461, endPoint y: 276, distance: 19.2
click at [450, 279] on input "Lovable, Builder.ai, Bolt.new, Appy Pie, AI Durable, TeleportHQ, Replit, Ghostw…" at bounding box center [500, 274] width 318 height 22
click at [530, 279] on input "Lovable, Builder.ai, Bolt.new, Appy Pie, AI Durable, TeleportHQ, Replit, Ghostw…" at bounding box center [500, 274] width 318 height 22
click at [478, 275] on input "Lovable, Builder.ai, Bolt.new, Appy Pie, AI Durable, TeleportHQ, Replit, Ghostw…" at bounding box center [500, 274] width 318 height 22
drag, startPoint x: 560, startPoint y: 275, endPoint x: 481, endPoint y: 278, distance: 78.6
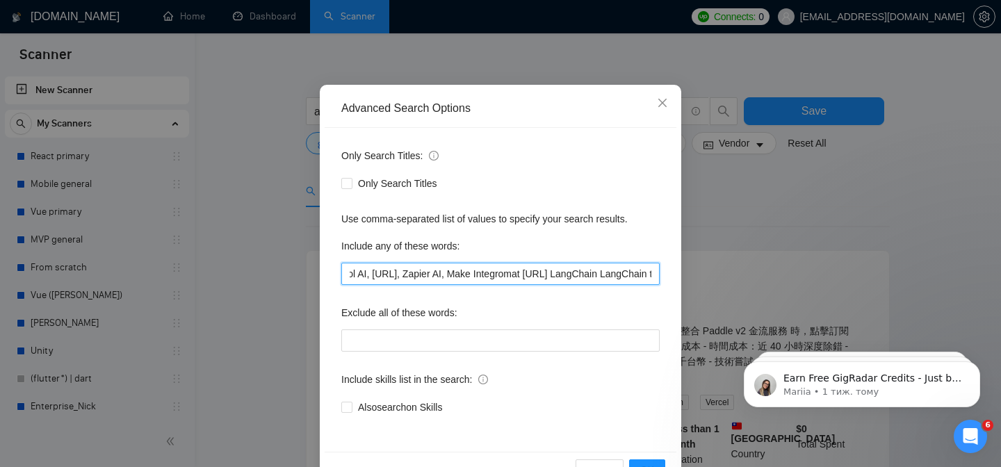
click at [481, 278] on input "Lovable, Builder.ai, Bolt.new, Appy Pie, AI Durable, TeleportHQ, Replit, Ghostw…" at bounding box center [500, 274] width 318 height 22
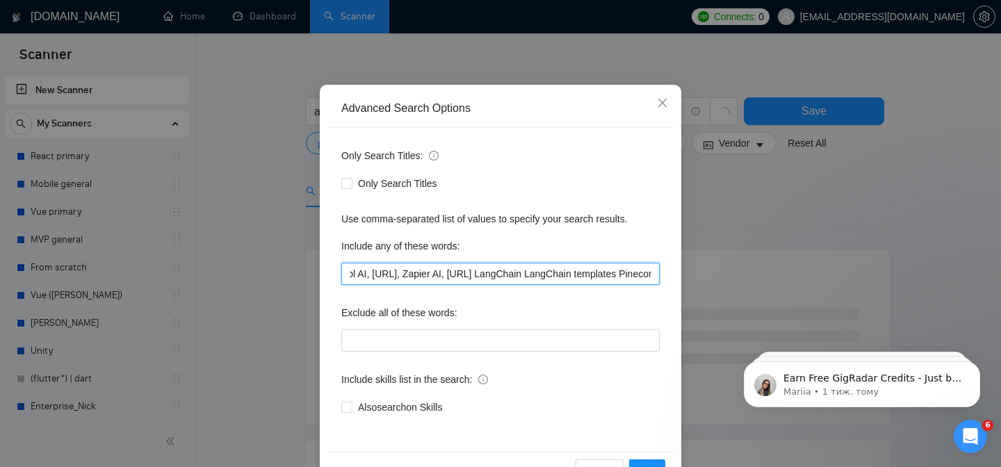
click at [540, 274] on input "Lovable, Builder.ai, Bolt.new, Appy Pie, AI Durable, TeleportHQ, Replit, Ghostw…" at bounding box center [500, 274] width 318 height 22
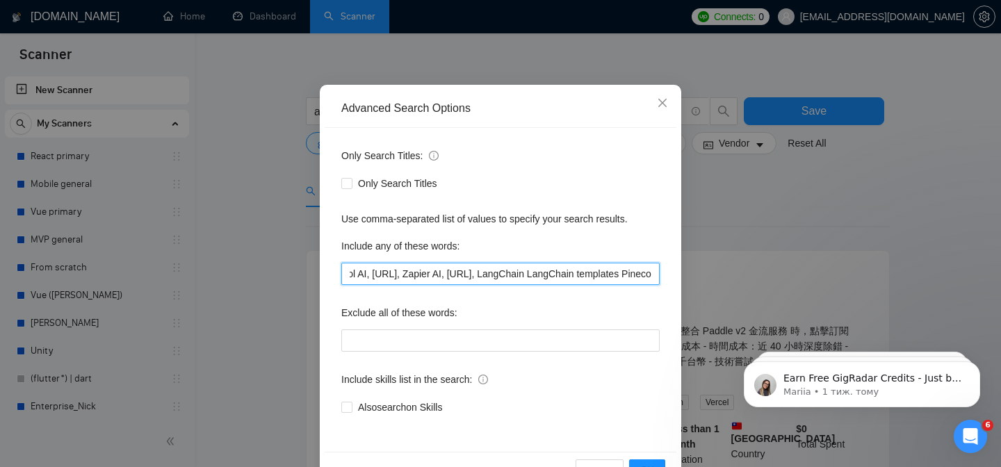
click at [599, 273] on input "Lovable, Builder.ai, Bolt.new, Appy Pie, AI Durable, TeleportHQ, Replit, Ghostw…" at bounding box center [500, 274] width 318 height 22
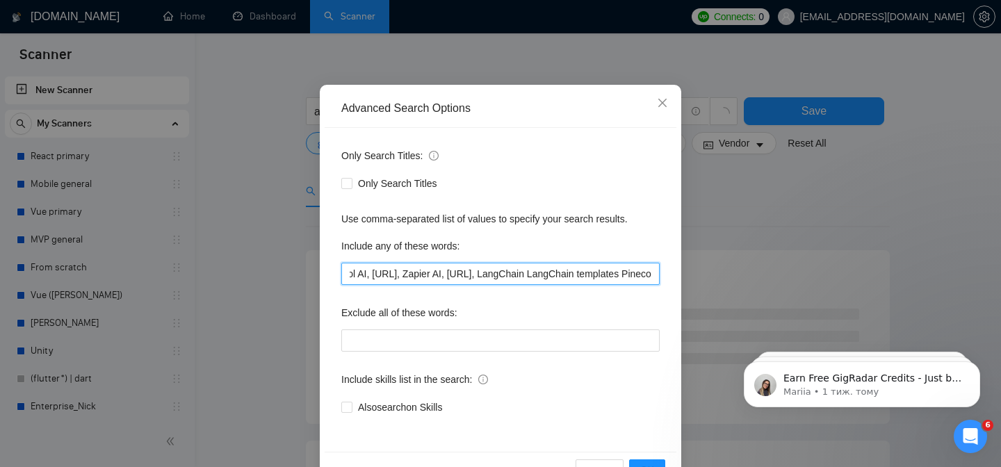
click at [585, 280] on input "Lovable, Builder.ai, Bolt.new, Appy Pie, AI Durable, TeleportHQ, Replit, Ghostw…" at bounding box center [500, 274] width 318 height 22
click at [592, 274] on input "Lovable, Builder.ai, Bolt.new, Appy Pie, AI Durable, TeleportHQ, Replit, Ghostw…" at bounding box center [500, 274] width 318 height 22
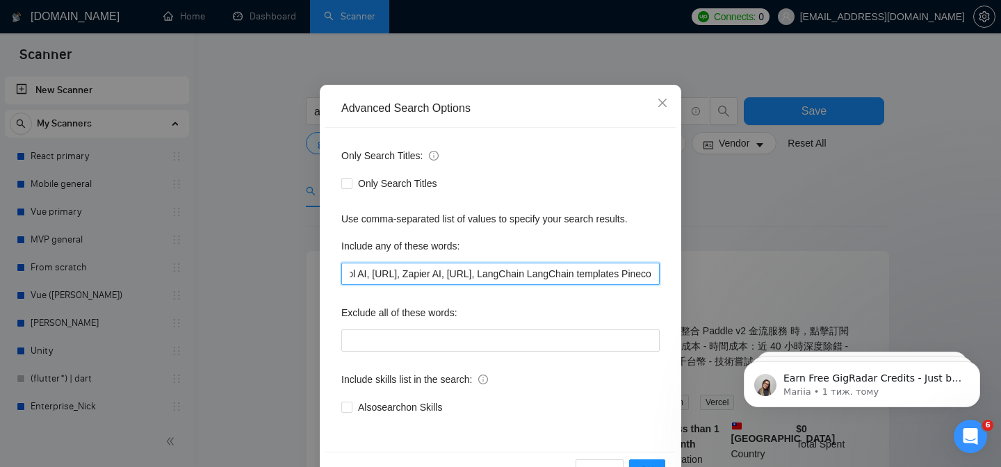
click at [565, 275] on input "Lovable, Builder.ai, Bolt.new, Appy Pie, AI Durable, TeleportHQ, Replit, Ghostw…" at bounding box center [500, 274] width 318 height 22
click at [596, 280] on input "Lovable, Builder.ai, Bolt.new, Appy Pie, AI Durable, TeleportHQ, Replit, Ghostw…" at bounding box center [500, 274] width 318 height 22
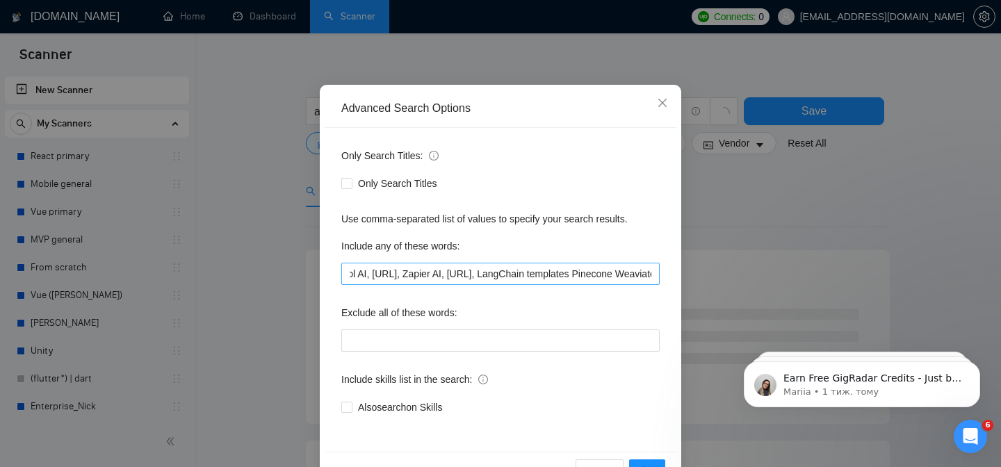
scroll to position [0, 0]
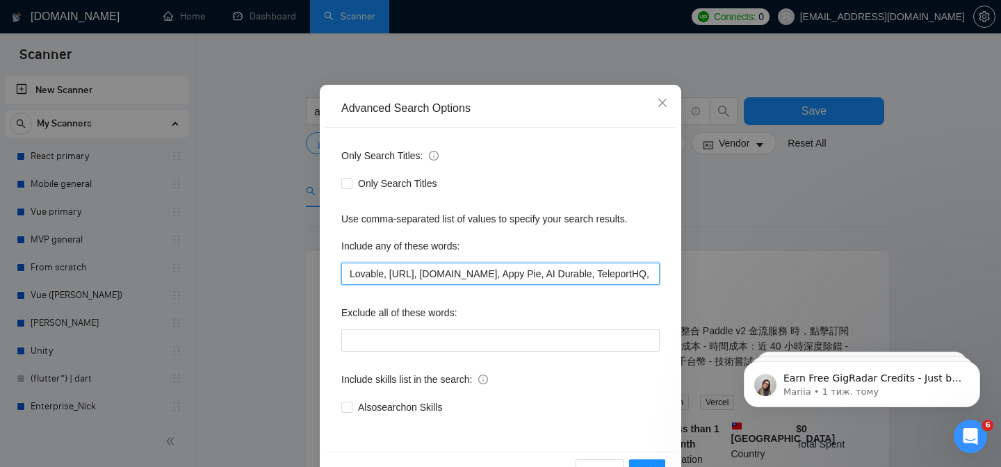
click at [407, 269] on input "Lovable, Builder.ai, Bolt.new, Appy Pie, AI Durable, TeleportHQ, Replit, Ghostw…" at bounding box center [500, 274] width 318 height 22
paste input "AI, Durable, TeleportHQ, Replit, Replit Ghostwriter, Cursor, Codeium, Tabnine, …"
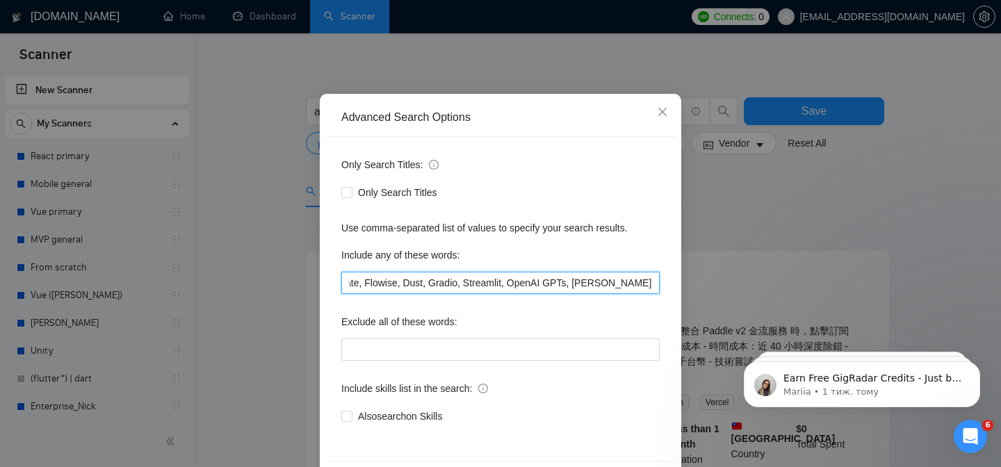
scroll to position [111, 0]
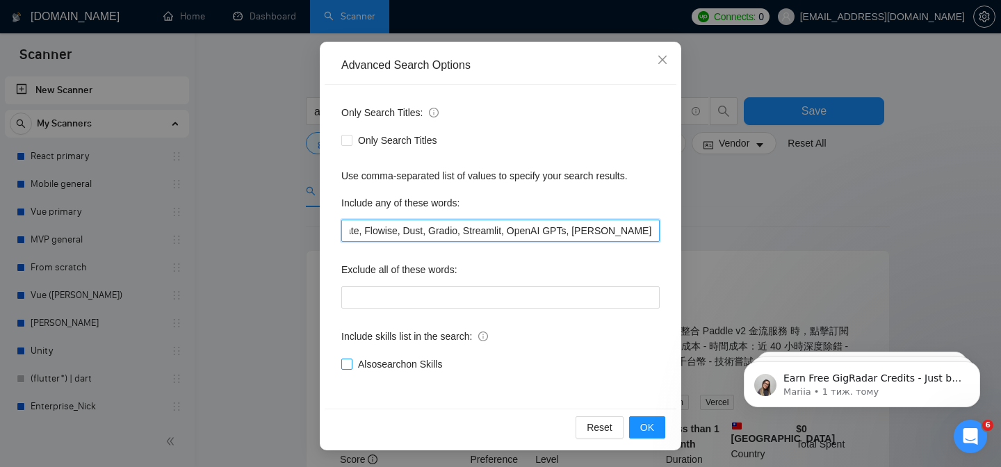
type input "Lovable, Builder.ai, Bolt.new, Appy Pie AI, Durable, TeleportHQ, Replit, Replit…"
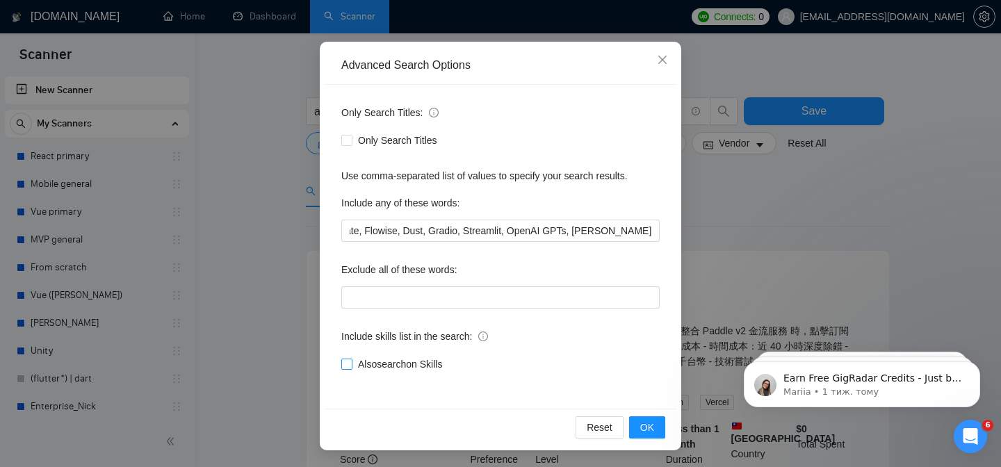
click at [346, 363] on input "Also search on Skills" at bounding box center [346, 364] width 10 height 10
checkbox input "true"
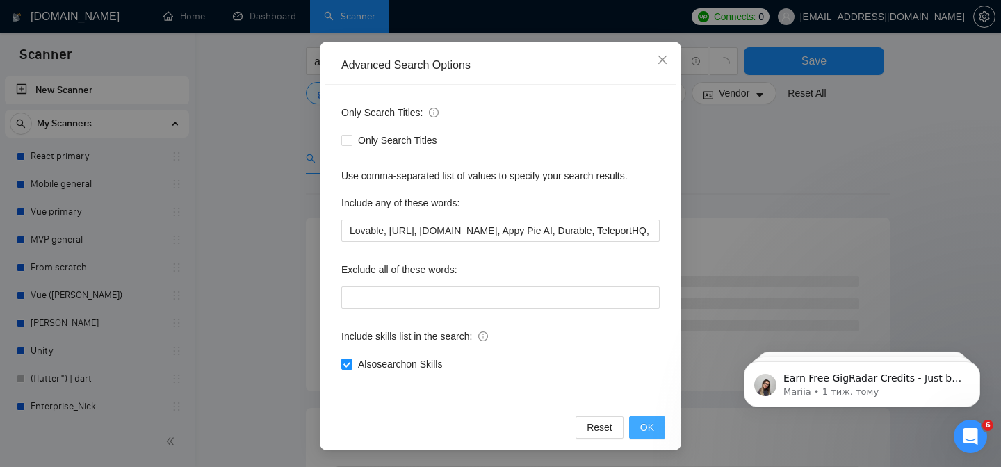
scroll to position [59, 0]
click at [657, 430] on button "OK" at bounding box center [647, 427] width 36 height 22
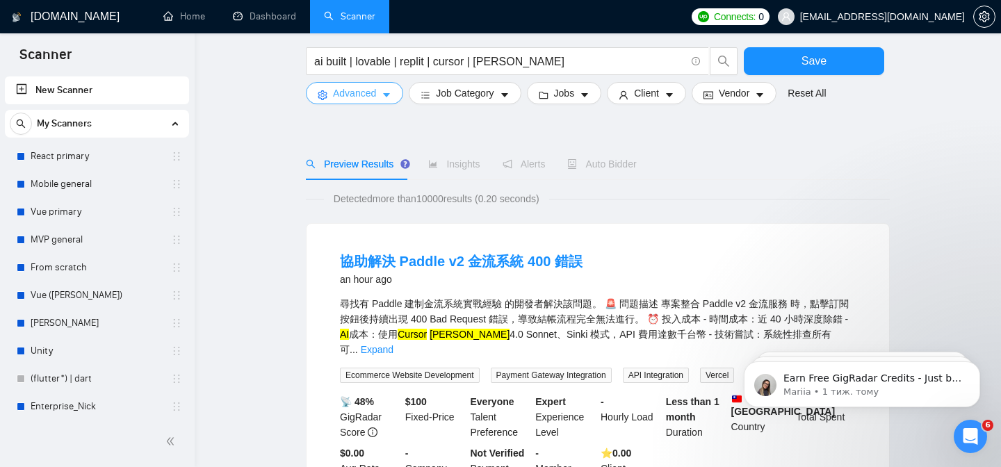
scroll to position [5, 0]
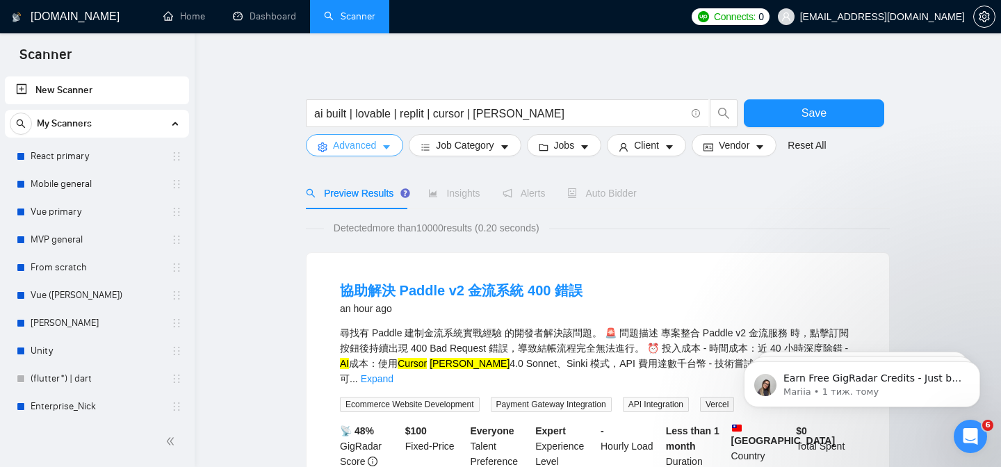
click at [363, 156] on button "Advanced" at bounding box center [354, 145] width 97 height 22
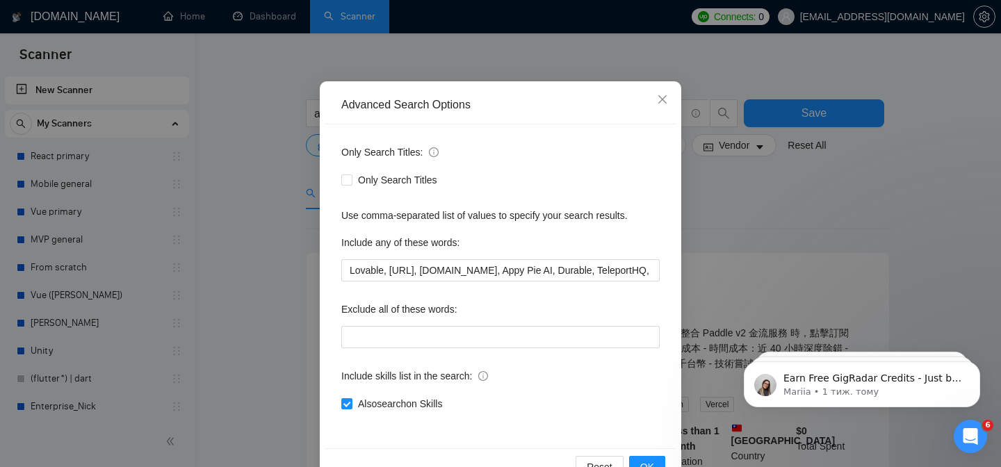
scroll to position [111, 0]
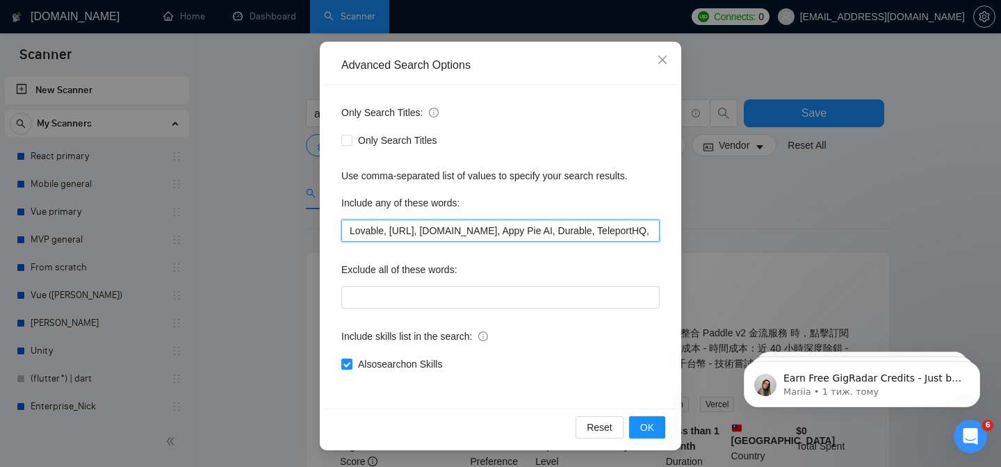
click at [598, 236] on input "Lovable, Builder.ai, Bolt.new, Appy Pie AI, Durable, TeleportHQ, Replit, Replit…" at bounding box center [500, 231] width 318 height 22
drag, startPoint x: 598, startPoint y: 236, endPoint x: 728, endPoint y: 236, distance: 130.0
click at [728, 236] on div "Advanced Search Options Only Search Titles: Only Search Titles Use comma-separa…" at bounding box center [500, 233] width 1001 height 467
click at [652, 230] on input "Lovable, Builder.ai, Bolt.new, Appy Pie AI, Durable, TeleportHQ, Replit, Replit…" at bounding box center [500, 231] width 318 height 22
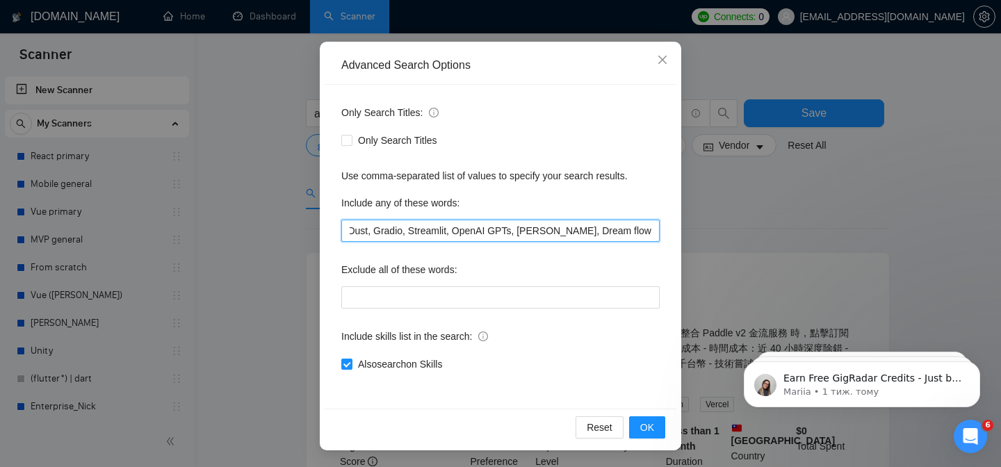
scroll to position [0, 1769]
type input "Lovable, [URL], [DOMAIN_NAME], Appy Pie AI, Durable, TeleportHQ, Replit, Replit…"
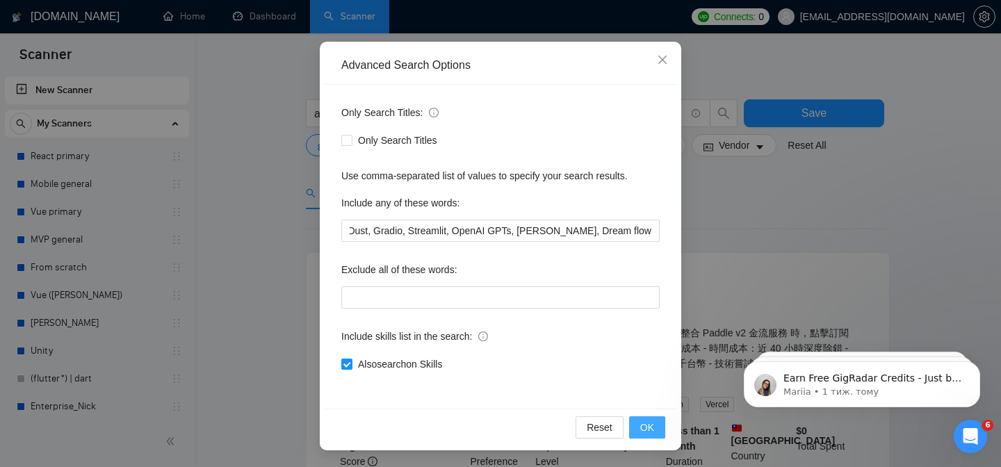
click at [647, 427] on span "OK" at bounding box center [647, 427] width 14 height 15
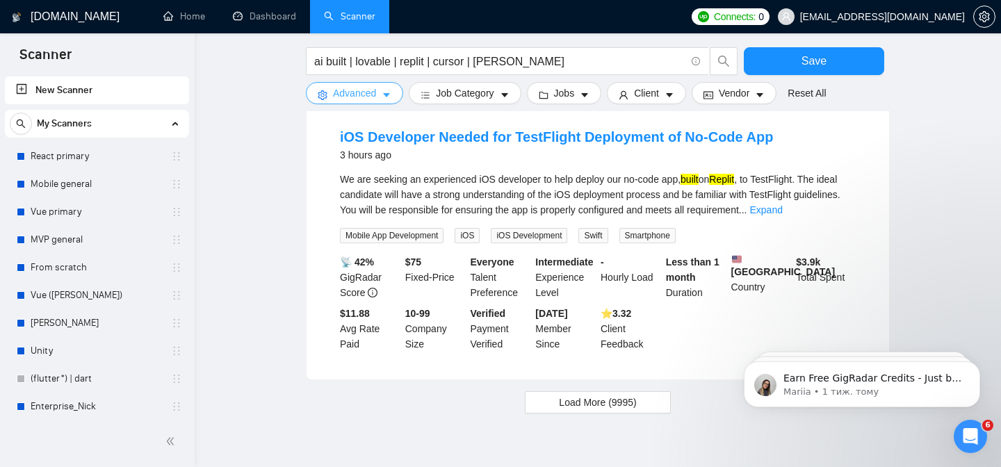
scroll to position [1374, 0]
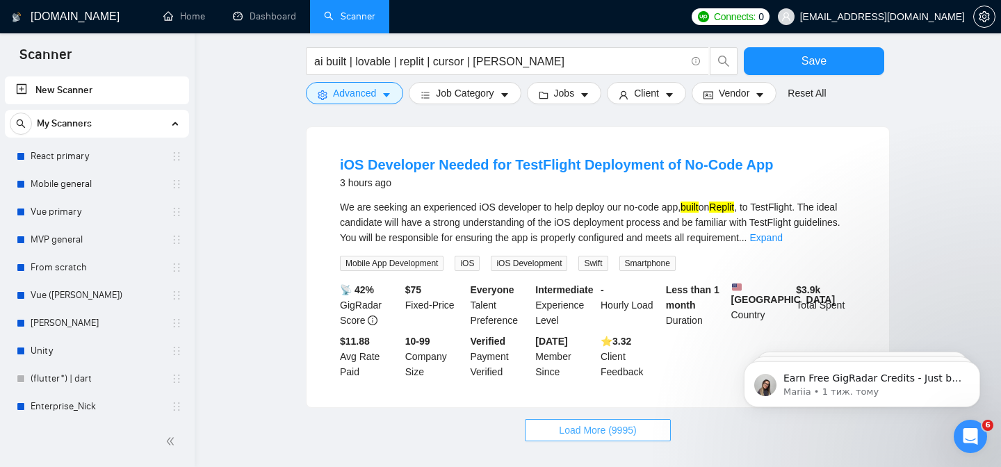
click at [617, 425] on span "Load More (9995)" at bounding box center [597, 430] width 77 height 15
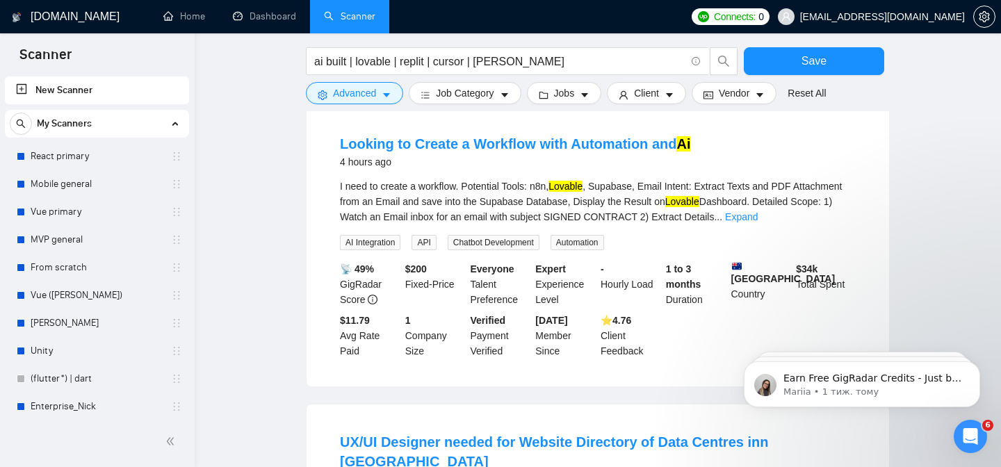
scroll to position [1998, 0]
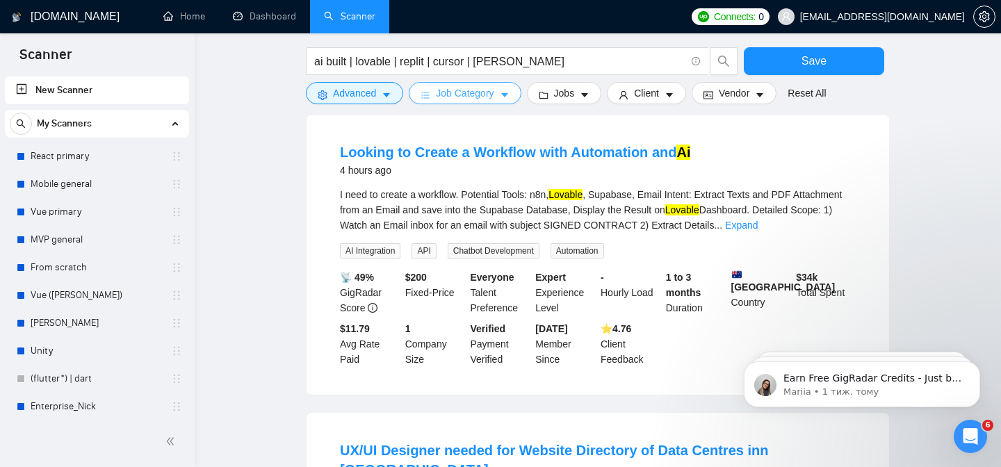
click at [487, 95] on span "Job Category" at bounding box center [465, 93] width 58 height 15
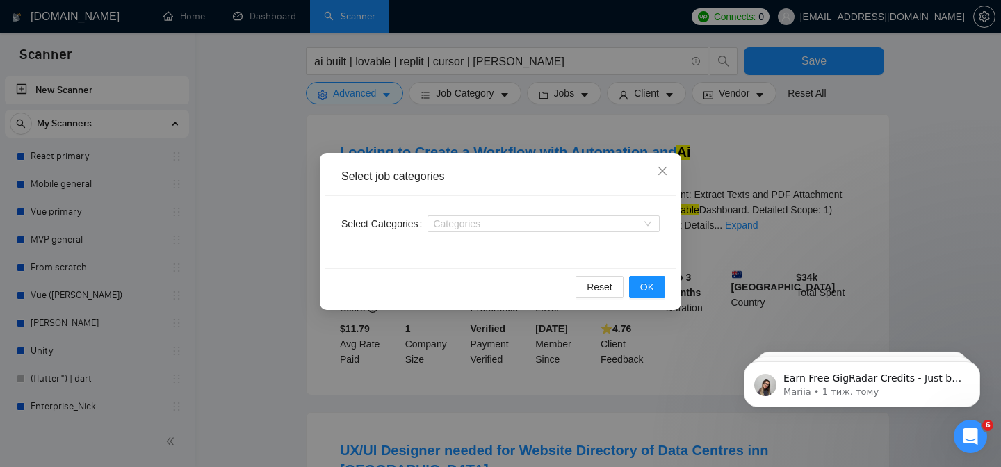
click at [543, 67] on div "Select job categories Select Categories Categories Reset OK" at bounding box center [500, 233] width 1001 height 467
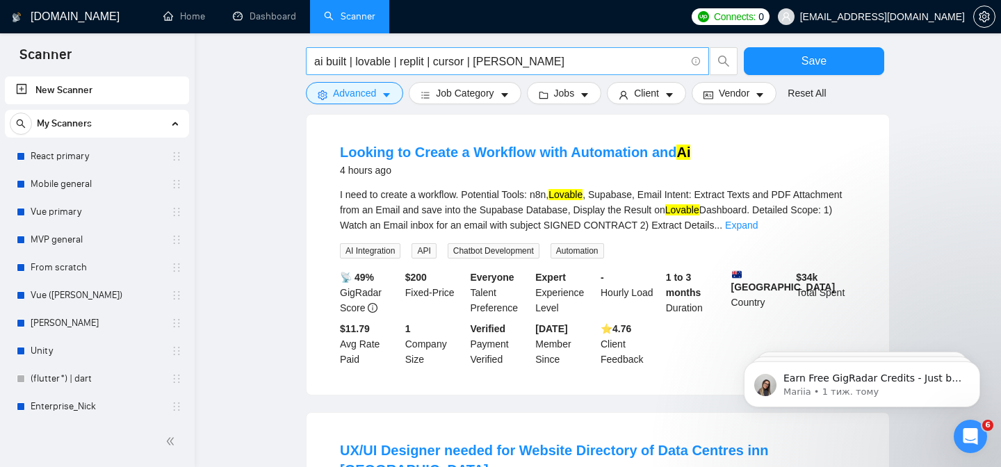
click at [542, 61] on input "ai built | lovable | replit | cursor | claude" at bounding box center [499, 61] width 371 height 17
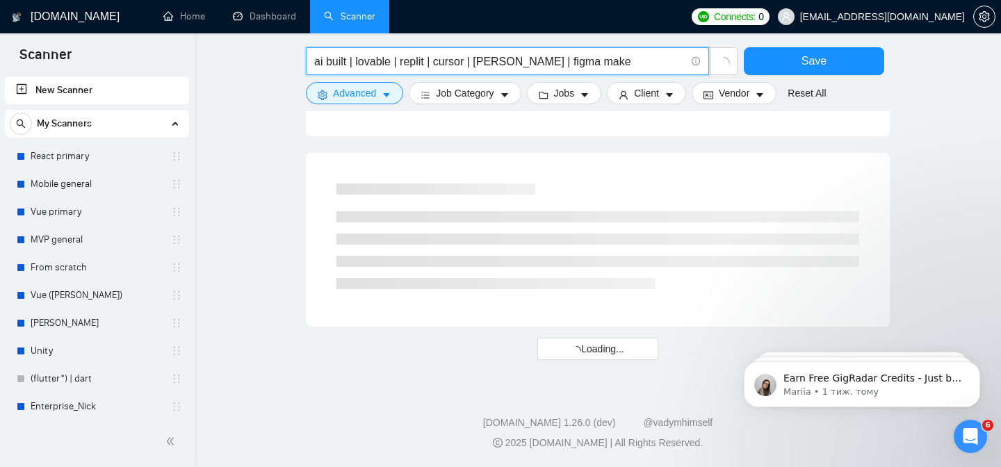
scroll to position [1819, 0]
type input "ai built | lovable | replit | cursor | [PERSON_NAME] | figma make"
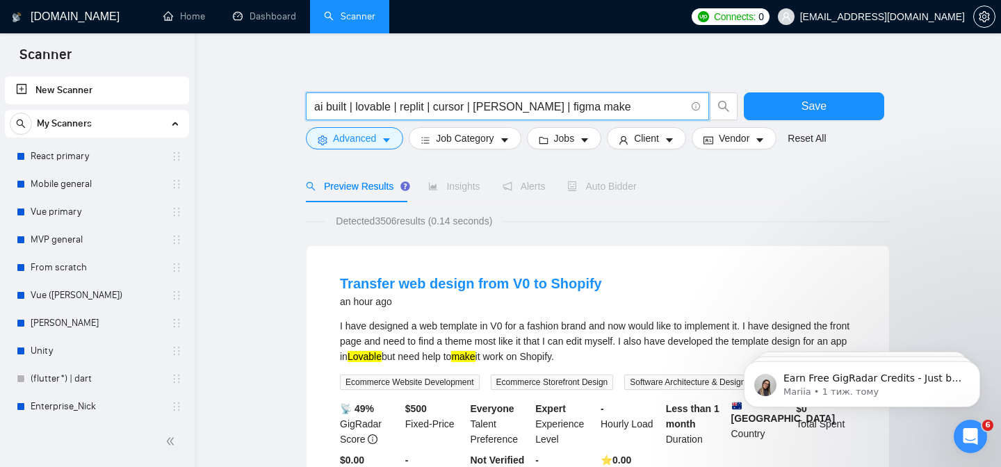
scroll to position [24, 0]
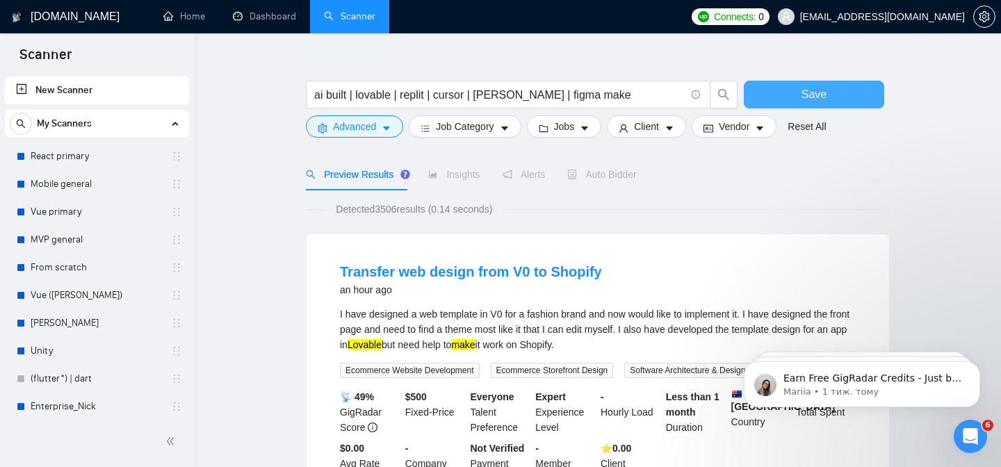
click at [807, 97] on span "Save" at bounding box center [814, 94] width 25 height 17
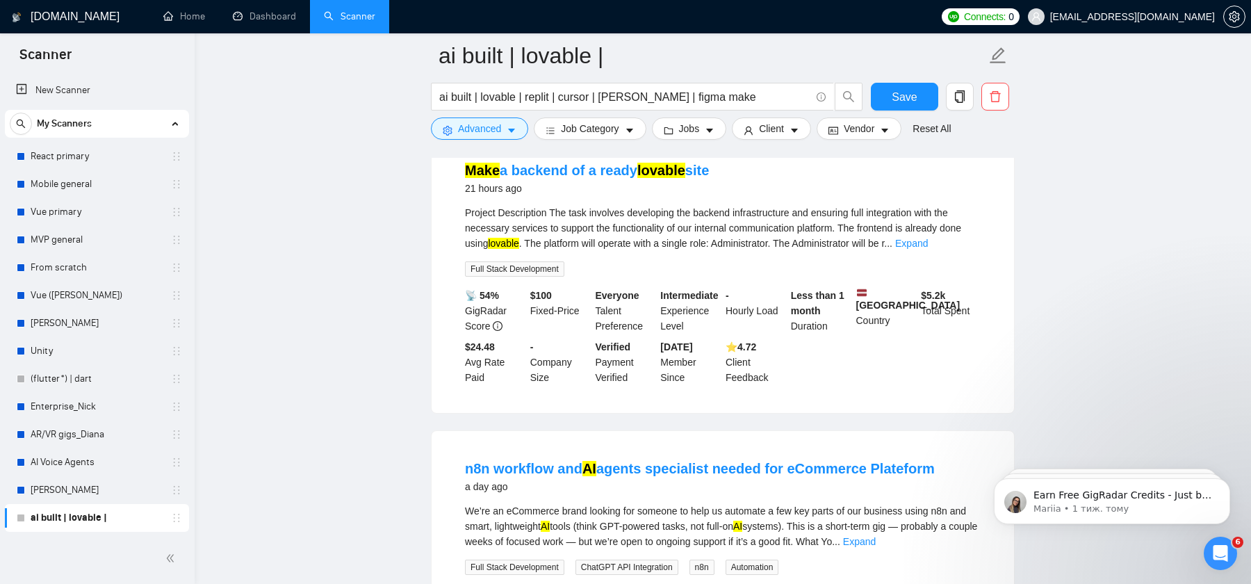
scroll to position [2273, 0]
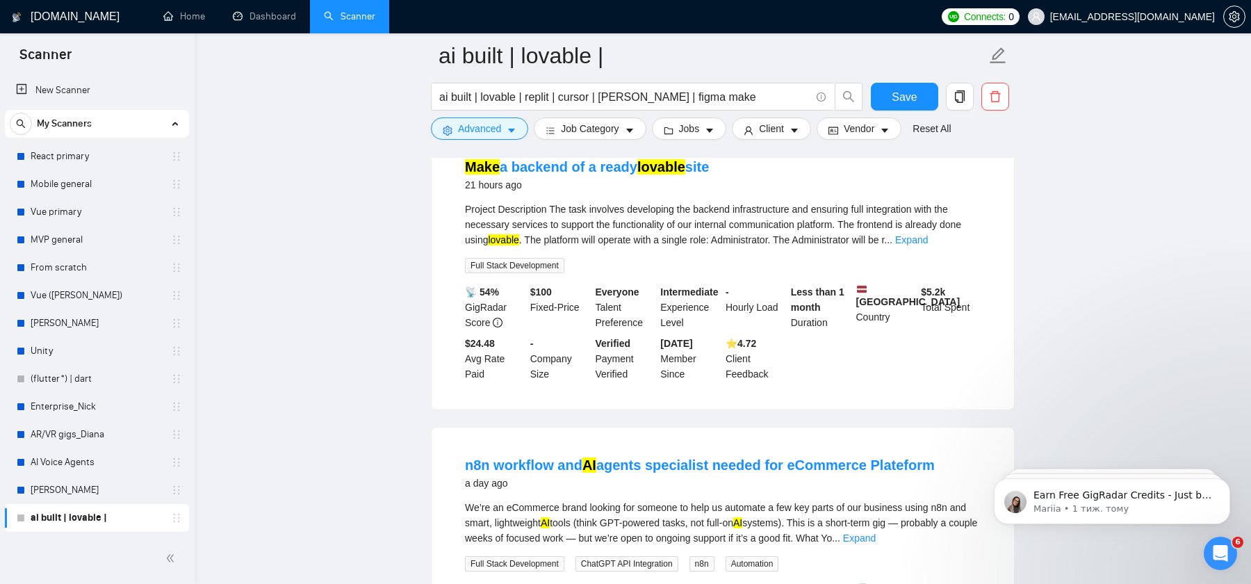
click at [928, 245] on link "Expand" at bounding box center [911, 239] width 33 height 11
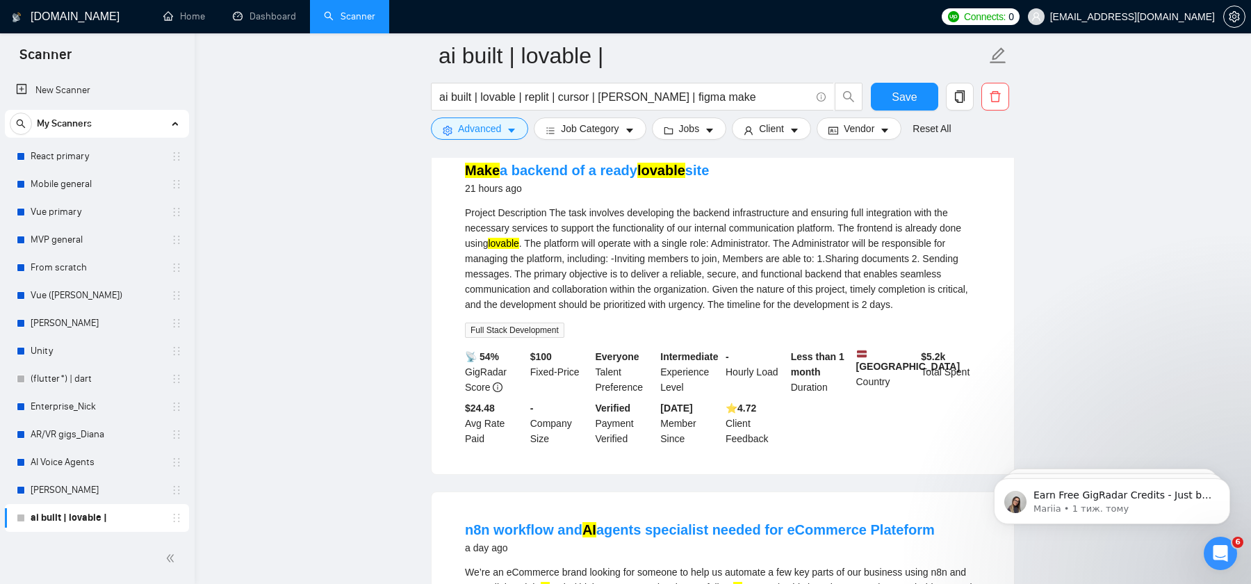
scroll to position [2267, 0]
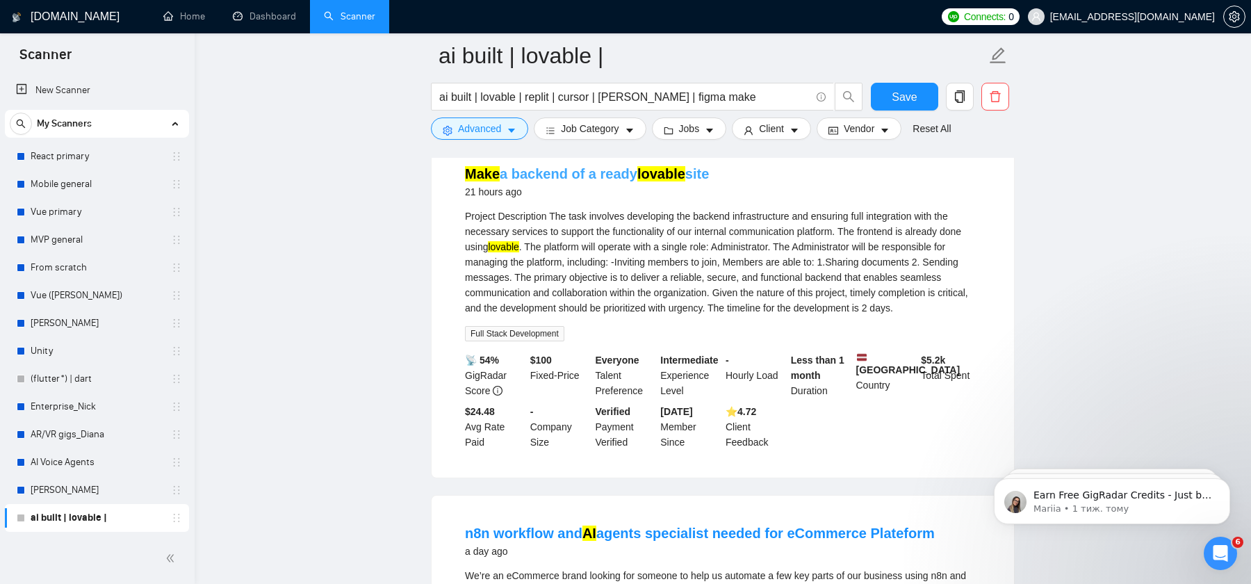
drag, startPoint x: 727, startPoint y: 204, endPoint x: 468, endPoint y: 204, distance: 259.3
click at [468, 200] on div "Make a backend of a ready lovable site 21 hours ago" at bounding box center [723, 182] width 516 height 36
copy link "Make a backend of a ready lovable site"
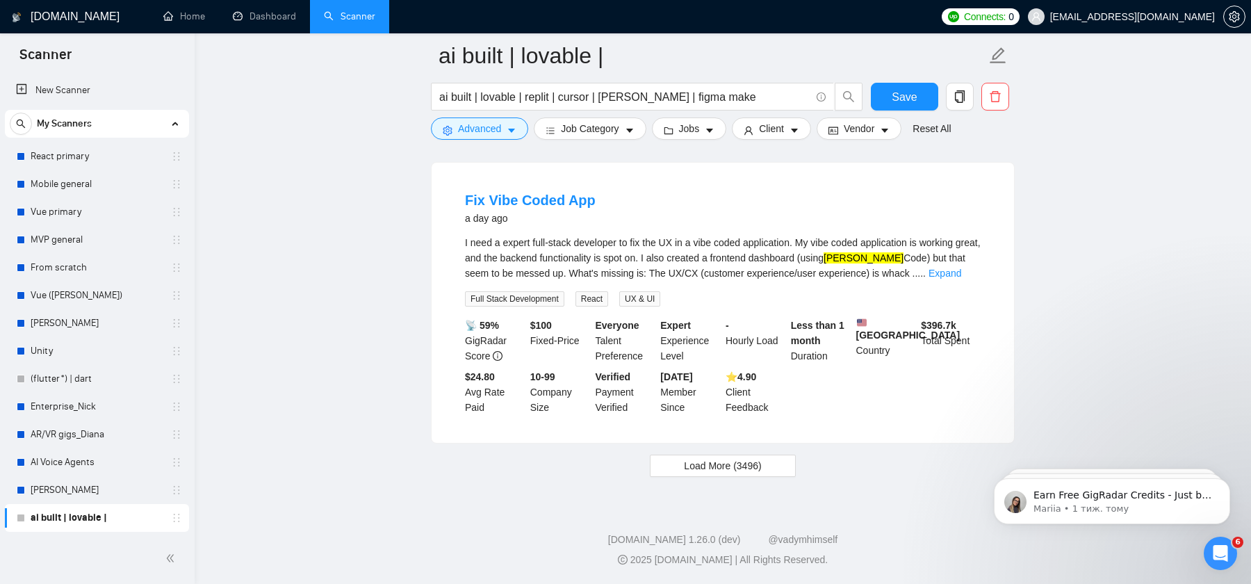
scroll to position [2944, 0]
click at [732, 467] on span "Load More (3496)" at bounding box center [722, 465] width 77 height 15
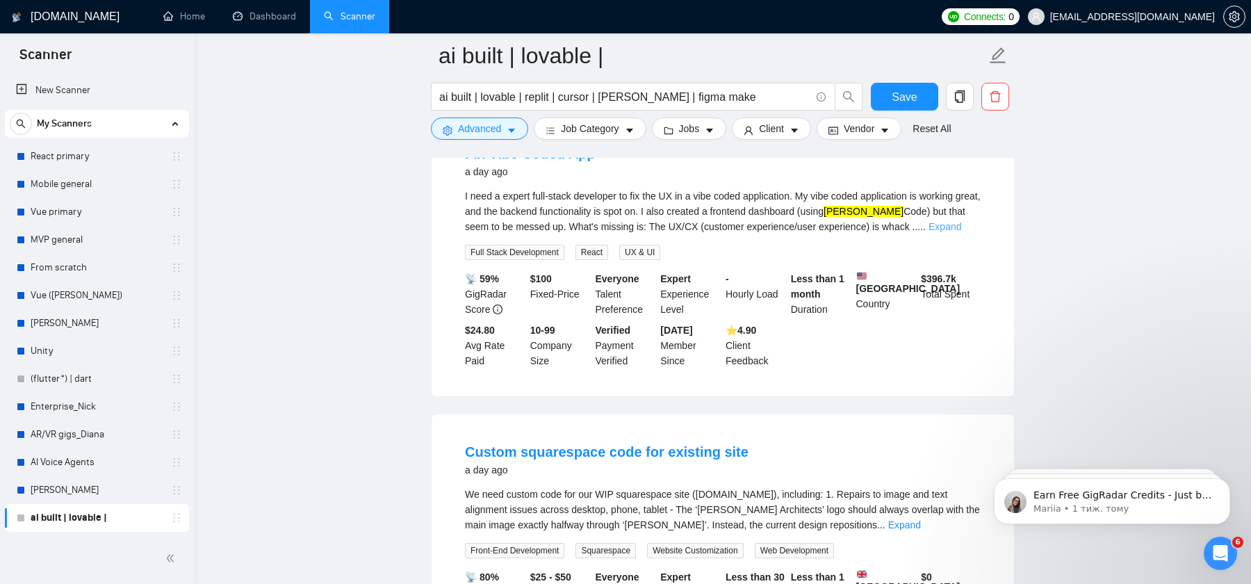
click at [962, 232] on link "Expand" at bounding box center [945, 226] width 33 height 11
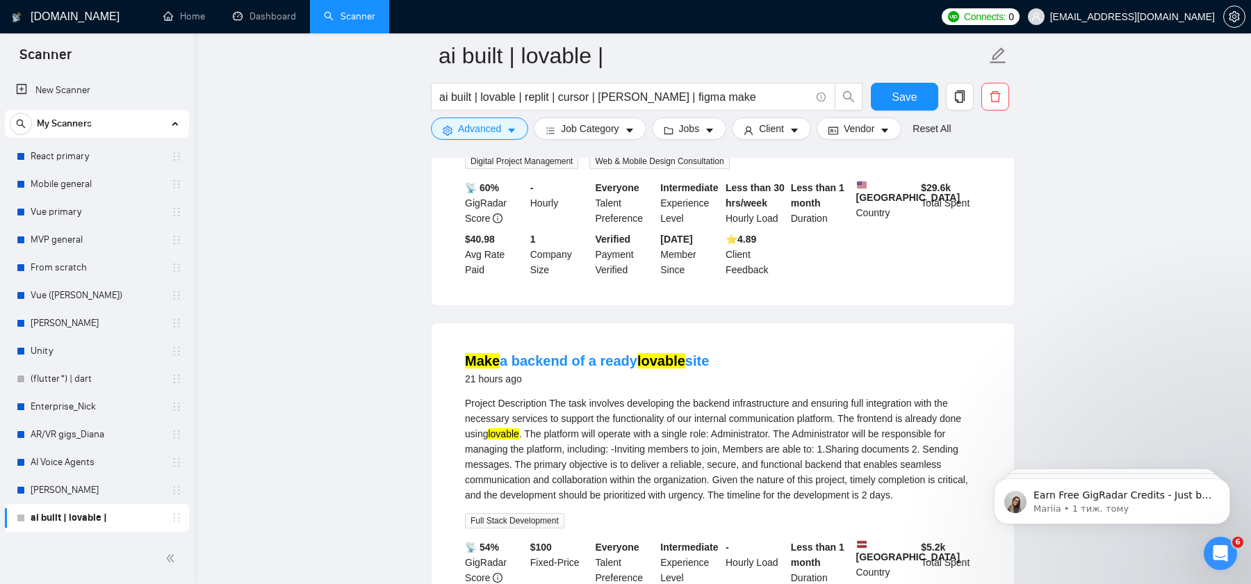
scroll to position [2096, 0]
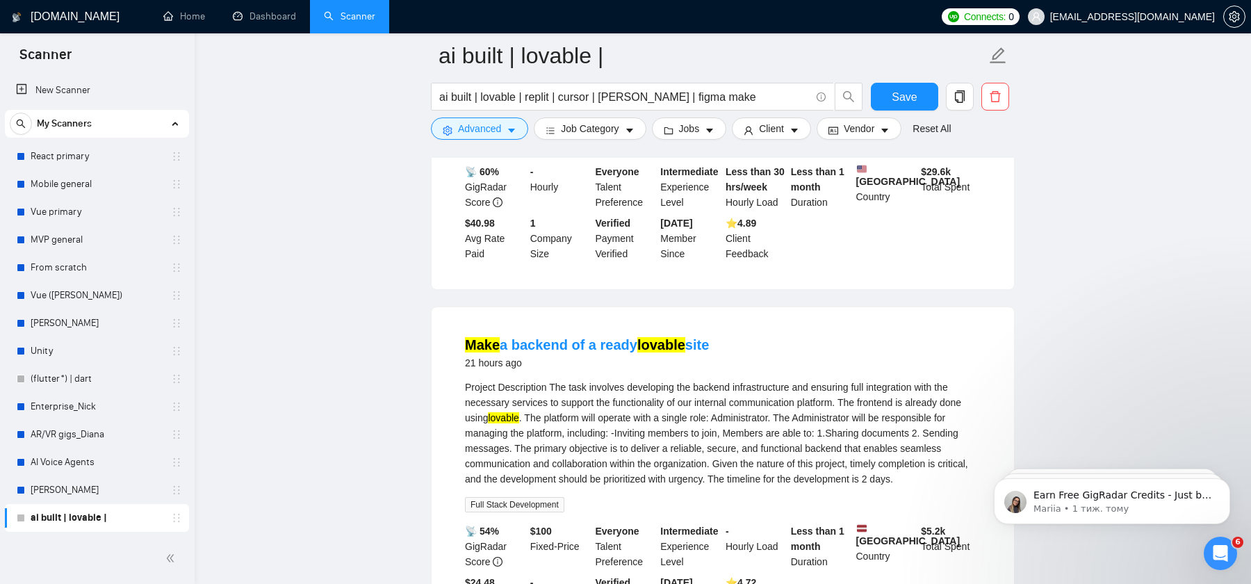
drag, startPoint x: 761, startPoint y: 366, endPoint x: 460, endPoint y: 366, distance: 301.0
click at [460, 366] on li "Make a backend of a ready lovable site 21 hours ago Project Description The tas…" at bounding box center [722, 478] width 549 height 308
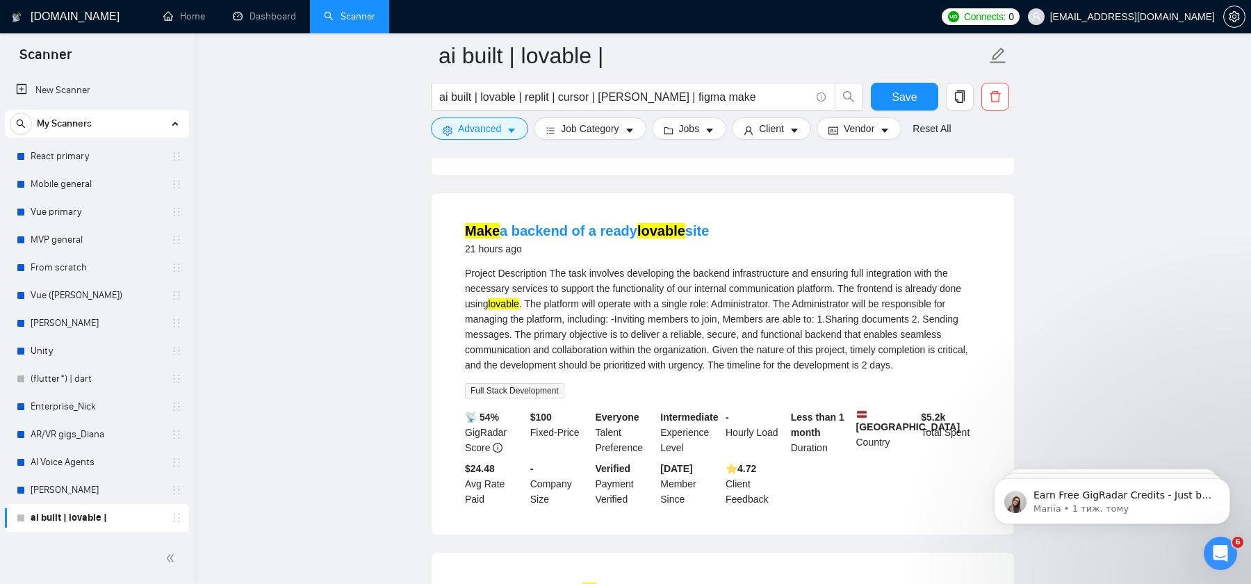
scroll to position [2219, 0]
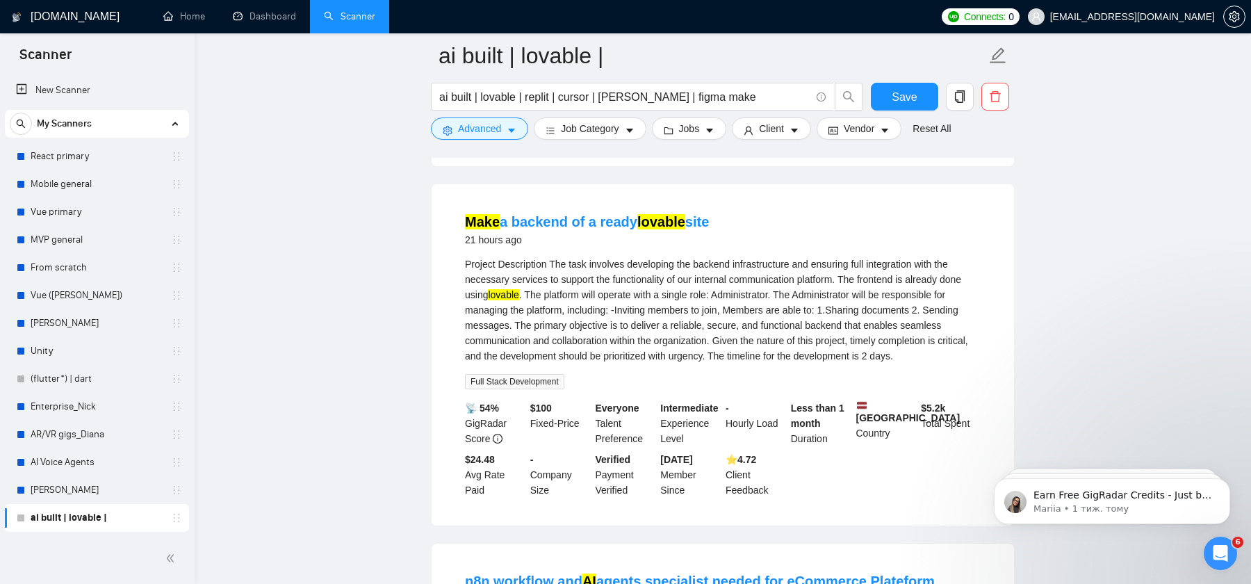
copy link "Make a backend of a ready lovable site"
click at [686, 229] on link "Make a backend of a ready lovable site" at bounding box center [587, 221] width 244 height 15
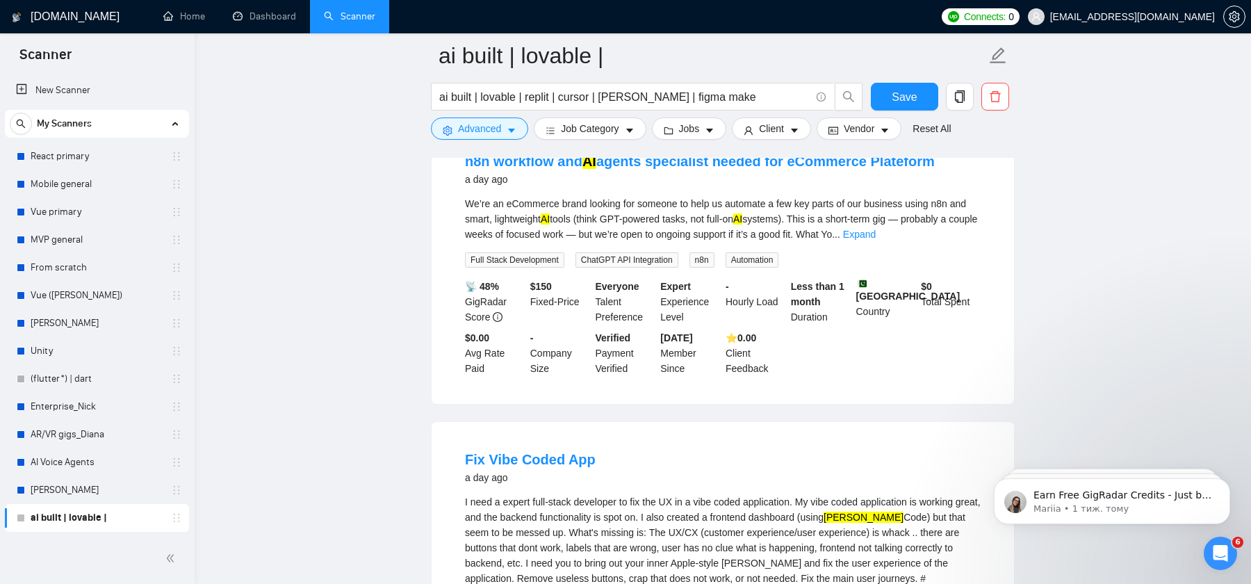
scroll to position [2641, 0]
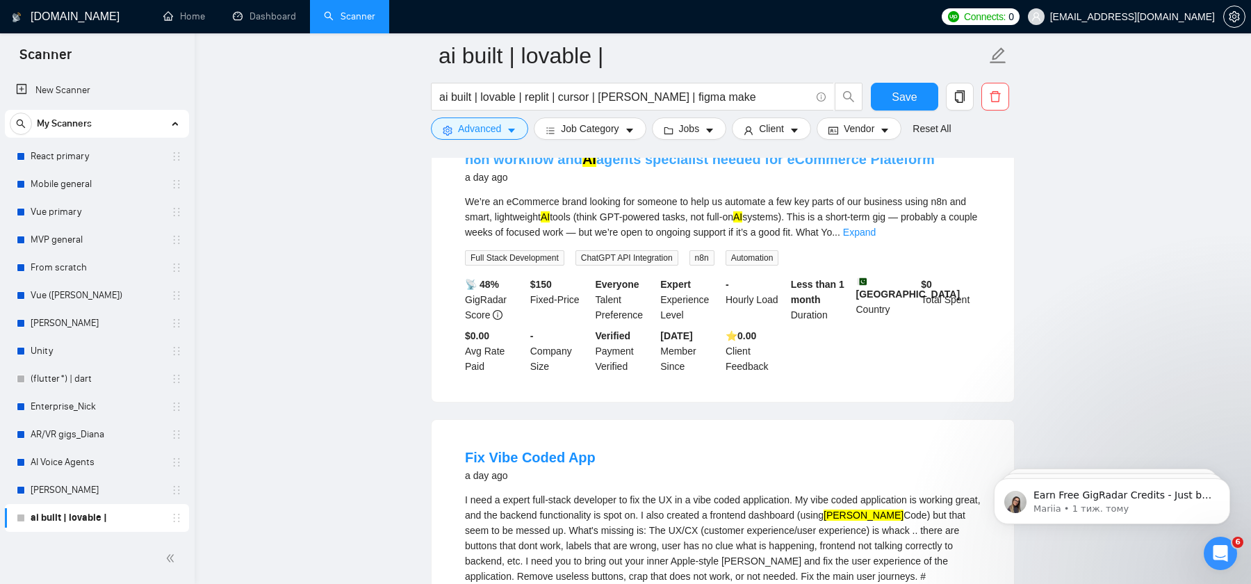
click at [683, 167] on link "n8n workflow and AI agents specialist needed for eCommerce Plateform" at bounding box center [700, 159] width 470 height 15
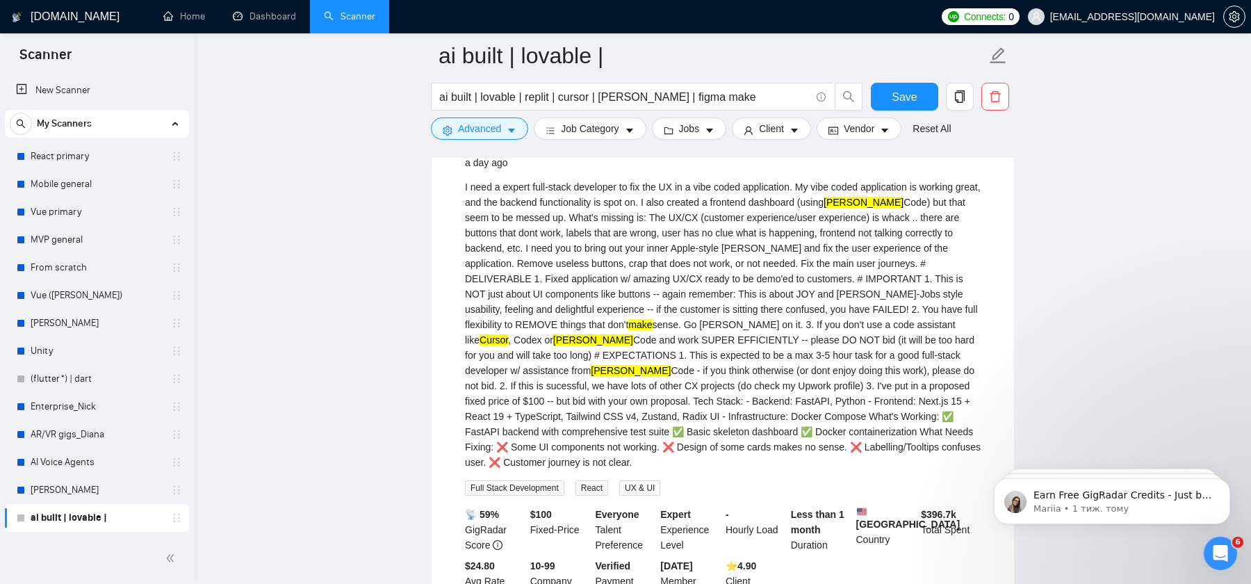
scroll to position [2960, 0]
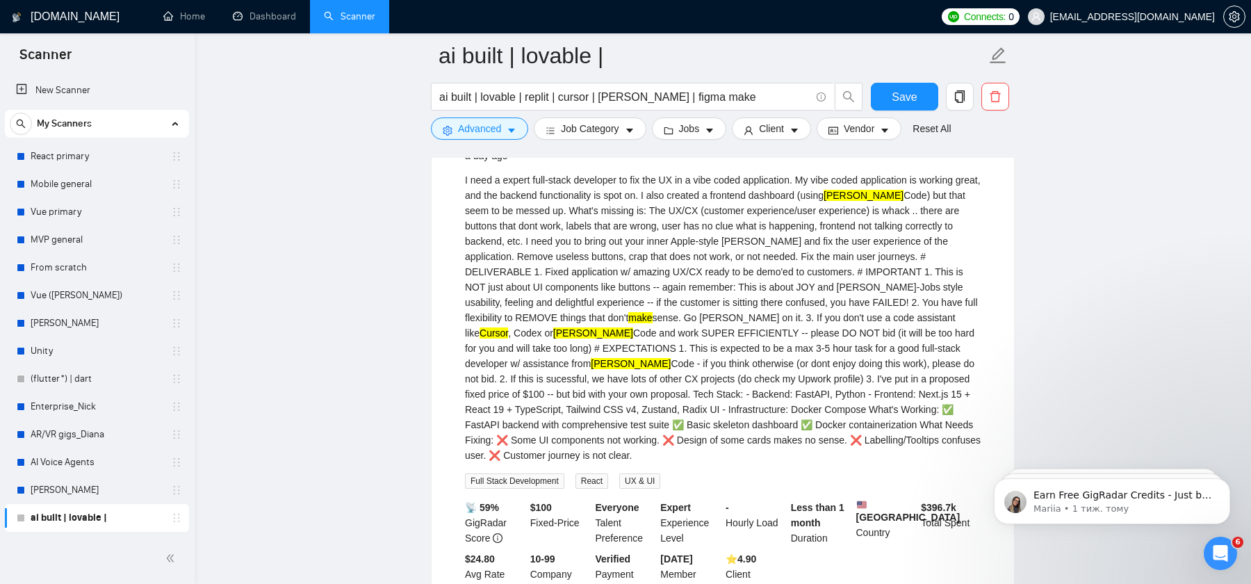
click at [572, 145] on link "Fix Vibe Coded App" at bounding box center [530, 137] width 131 height 15
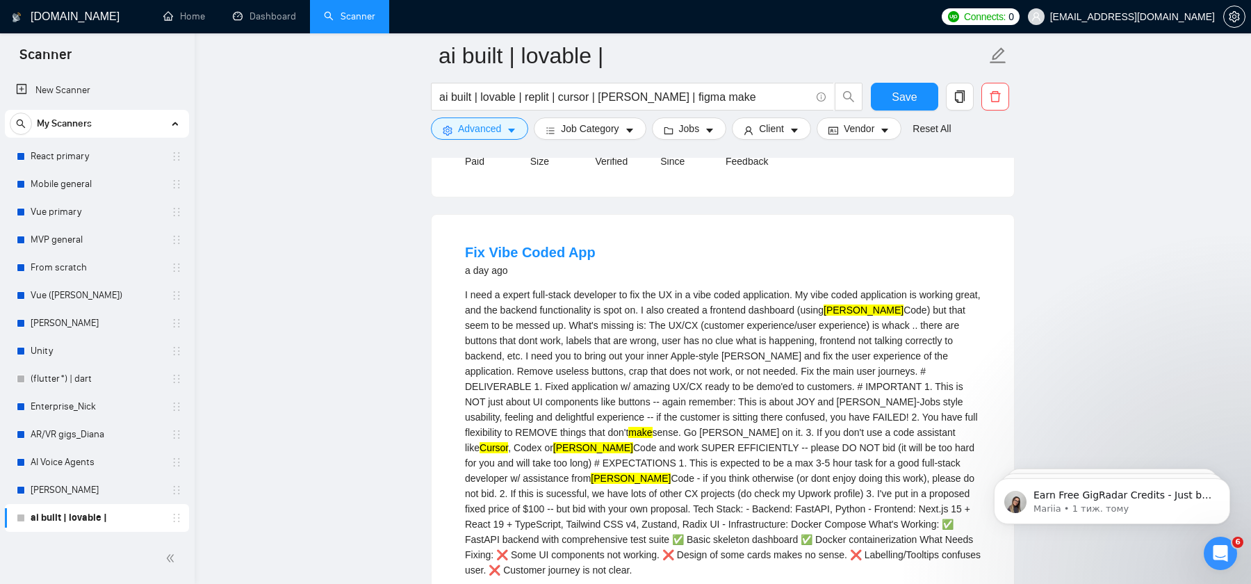
scroll to position [2839, 0]
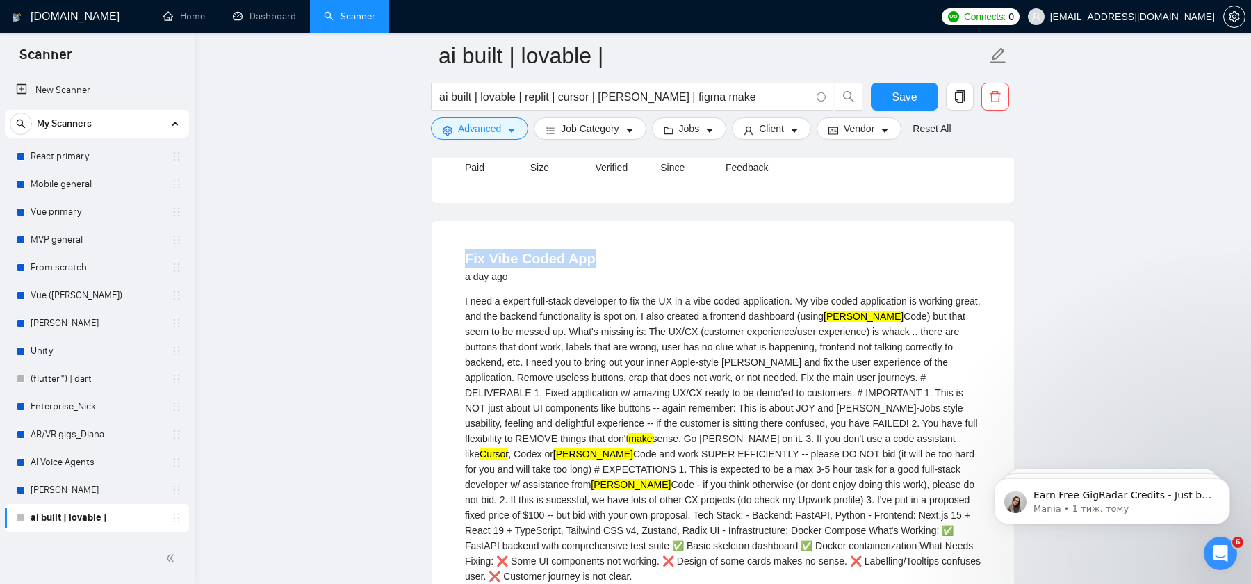
drag, startPoint x: 630, startPoint y: 284, endPoint x: 629, endPoint y: 295, distance: 10.5
click at [629, 295] on li "Fix Vibe Coded App a day ago I need a expert full-stack developer to fix the UX…" at bounding box center [722, 484] width 549 height 492
copy link "Fix Vibe Coded App"
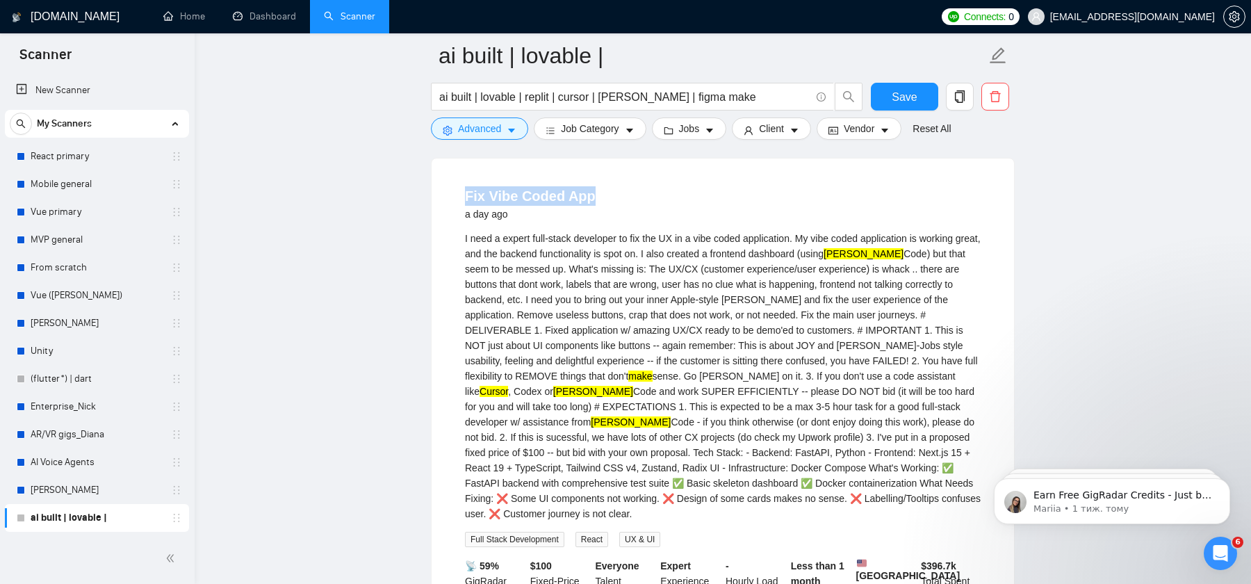
click at [562, 204] on link "Fix Vibe Coded App" at bounding box center [530, 195] width 131 height 15
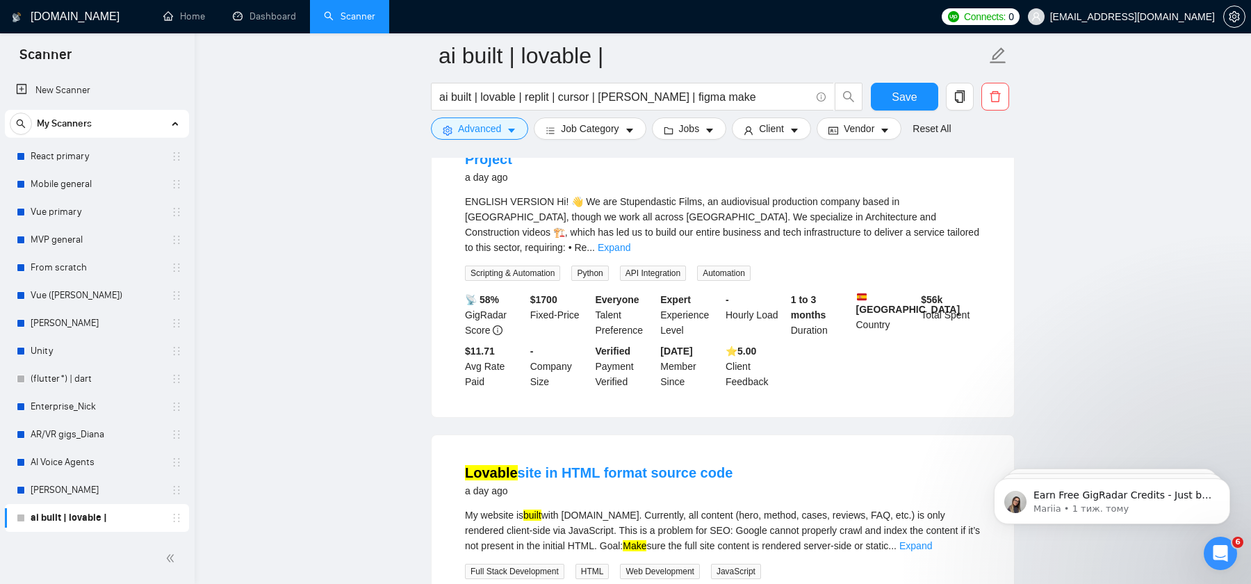
scroll to position [3793, 0]
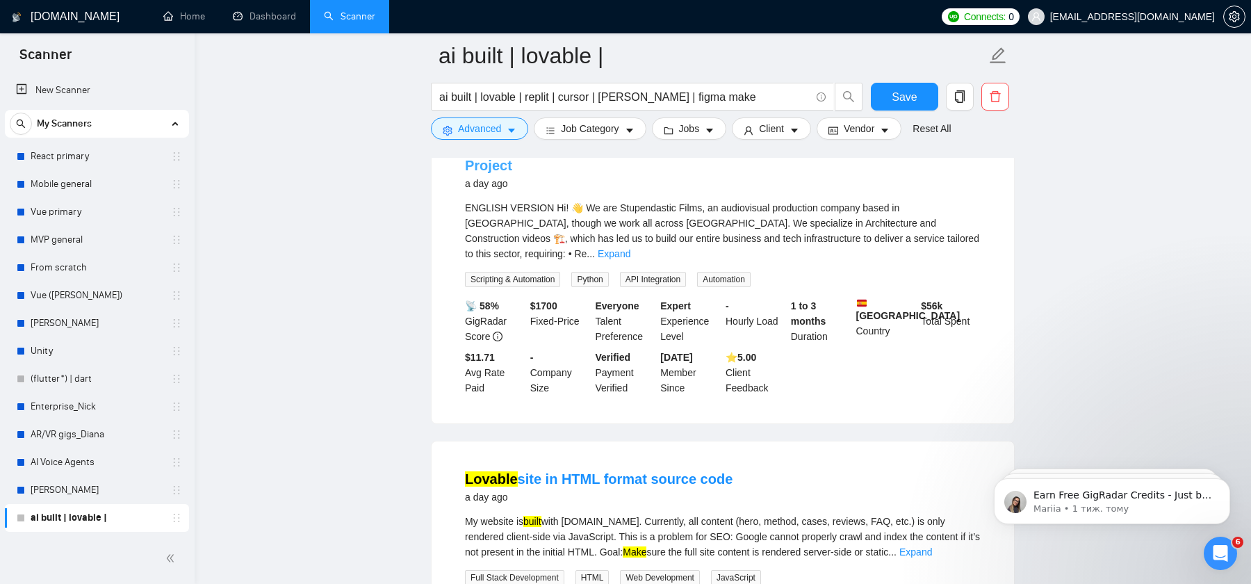
click at [601, 173] on link "Resourceful Problem-Solver Developer (Python, APIs, AI Tools) – 3 Month Project" at bounding box center [704, 155] width 479 height 35
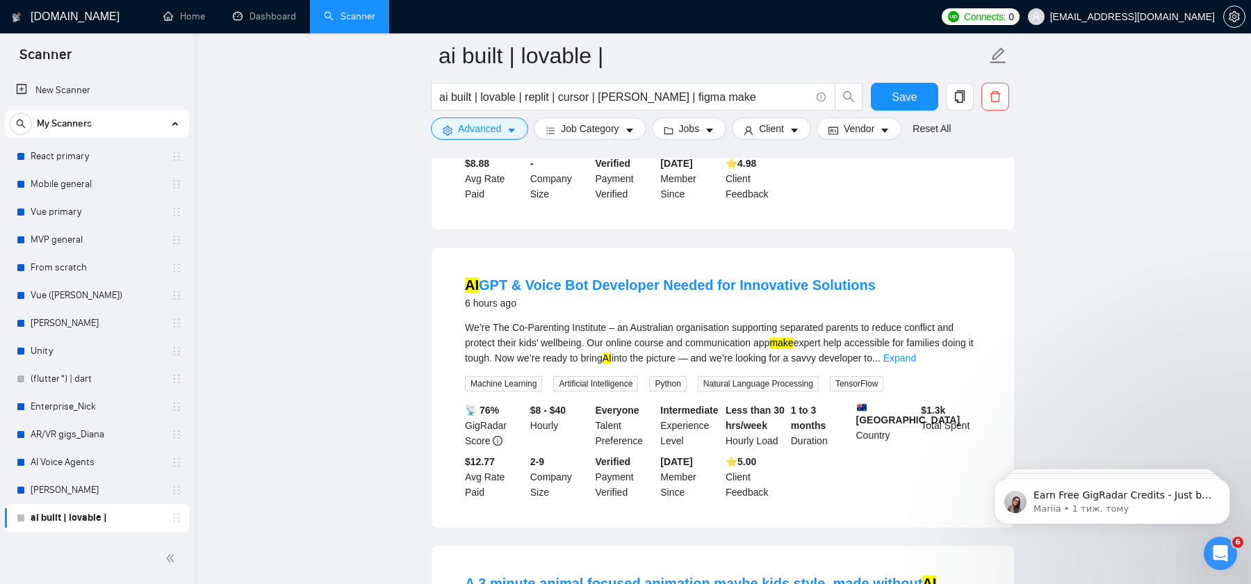
scroll to position [654, 0]
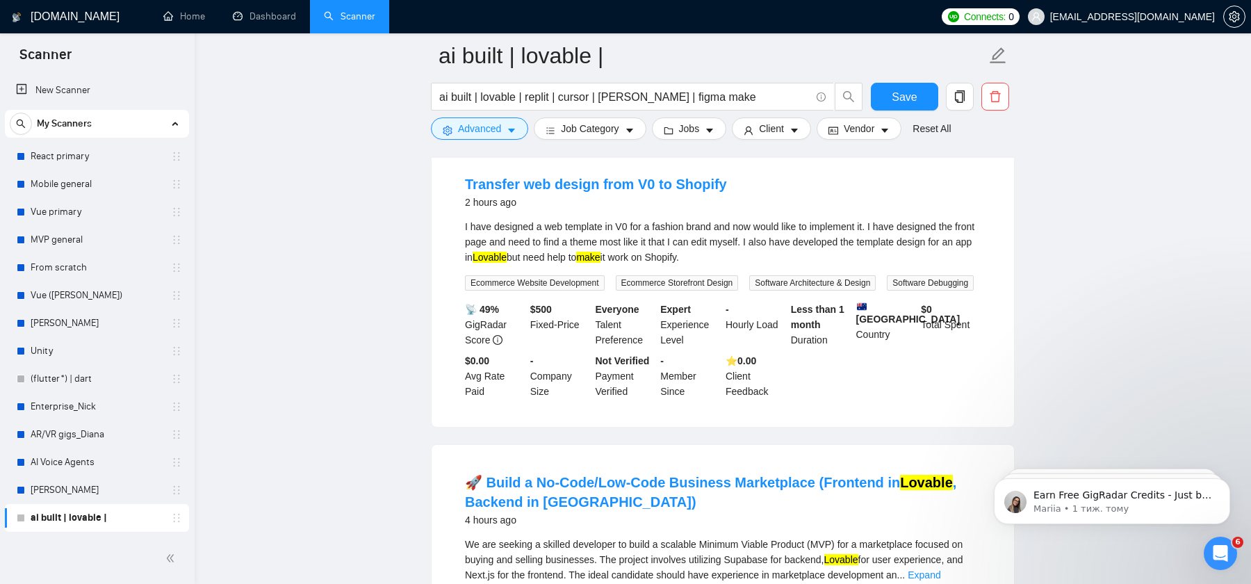
scroll to position [149, 0]
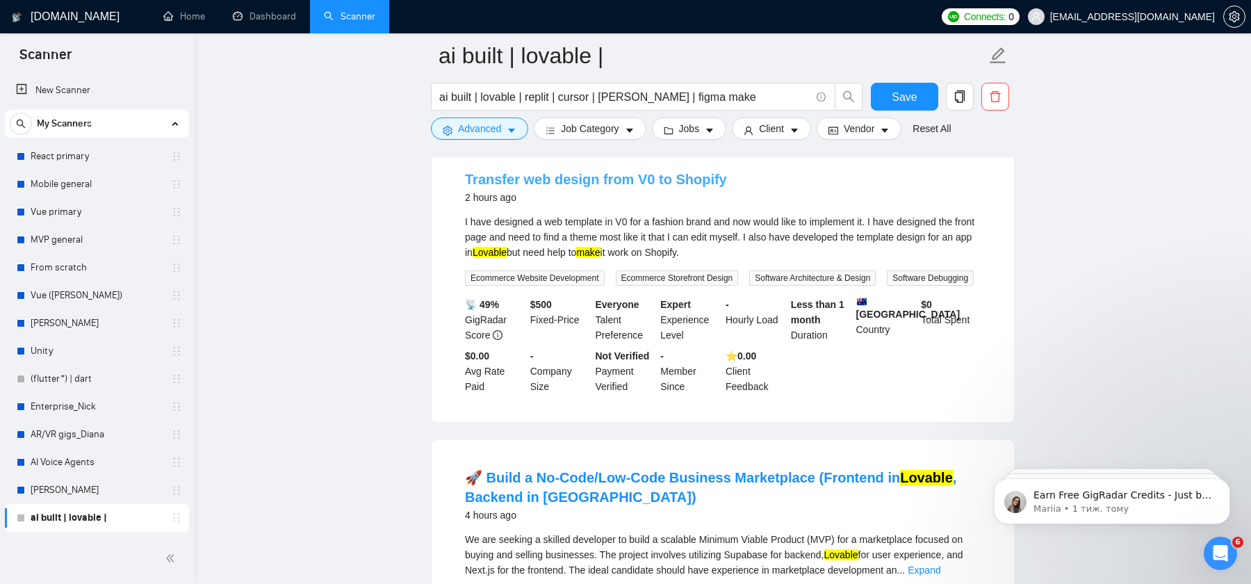
click at [678, 180] on link "Transfer web design from V0 to Shopify" at bounding box center [596, 179] width 262 height 15
drag, startPoint x: 765, startPoint y: 187, endPoint x: 465, endPoint y: 184, distance: 300.4
click at [465, 184] on div "Transfer web design from V0 to Shopify 2 hours ago" at bounding box center [723, 188] width 516 height 36
copy link "Transfer web design from V0 to Shopify"
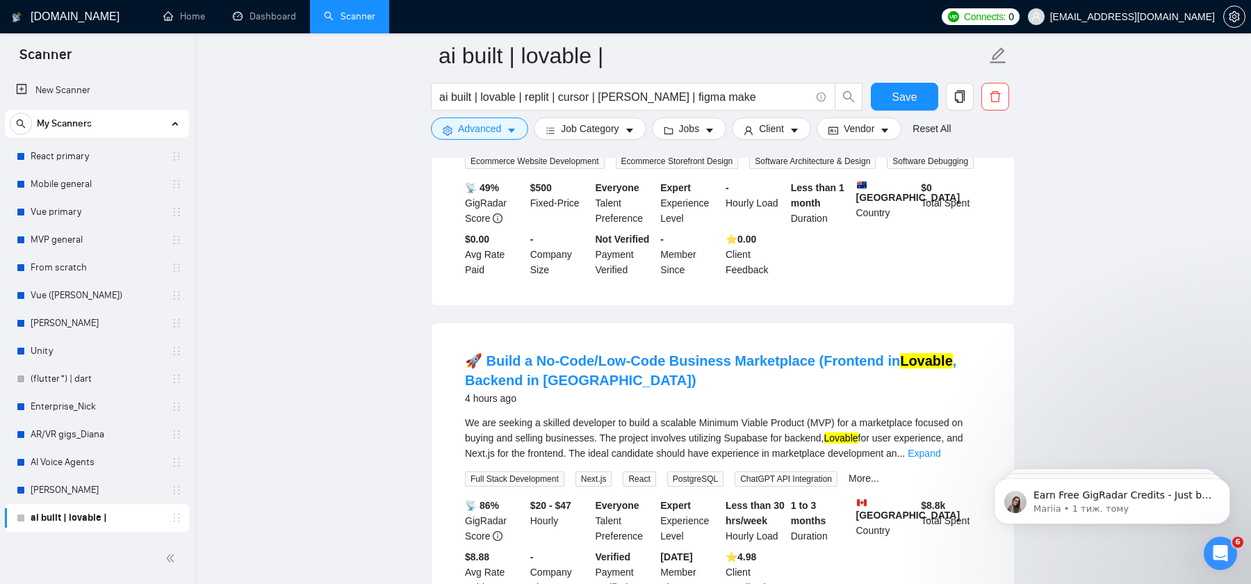
scroll to position [0, 0]
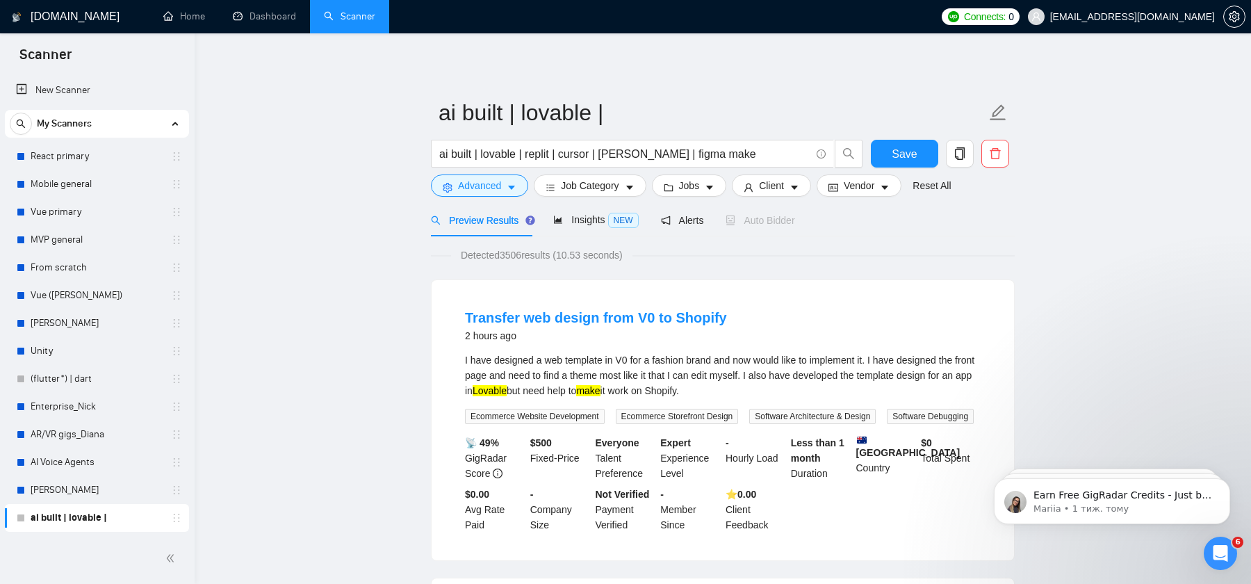
click at [779, 295] on div "Transfer web design from V0 to Shopify 2 hours ago I have designed a web templa…" at bounding box center [723, 420] width 583 height 280
drag, startPoint x: 774, startPoint y: 313, endPoint x: 461, endPoint y: 314, distance: 312.9
click at [461, 316] on li "Transfer web design from V0 to Shopify 2 hours ago I have designed a web templa…" at bounding box center [722, 420] width 549 height 247
copy link "Transfer web design from V0 to Shopify"
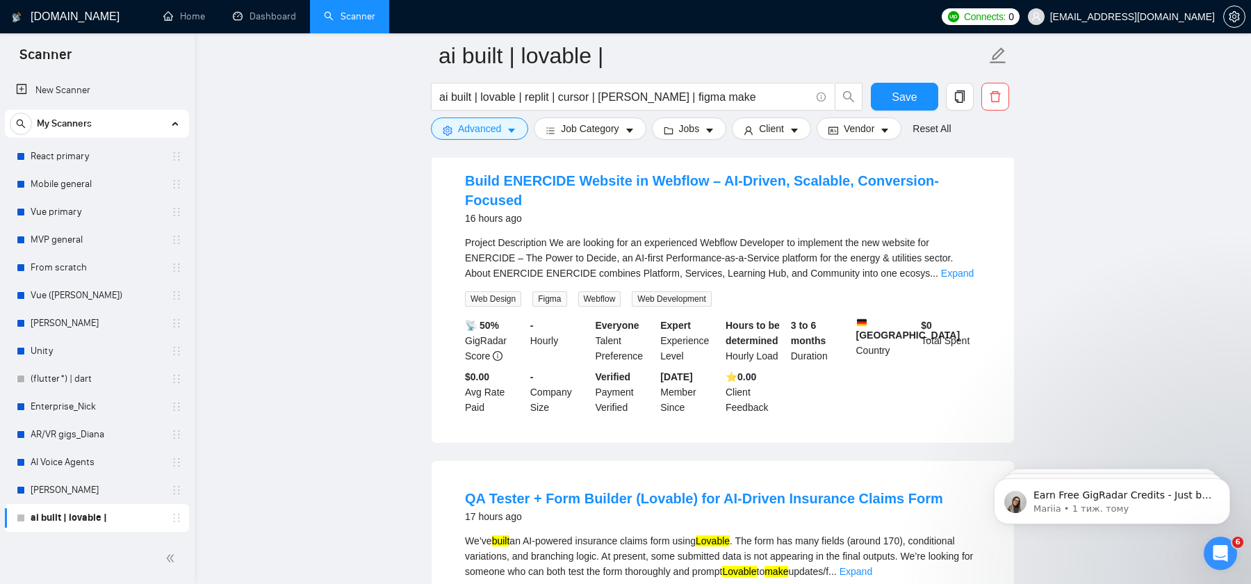
scroll to position [1350, 0]
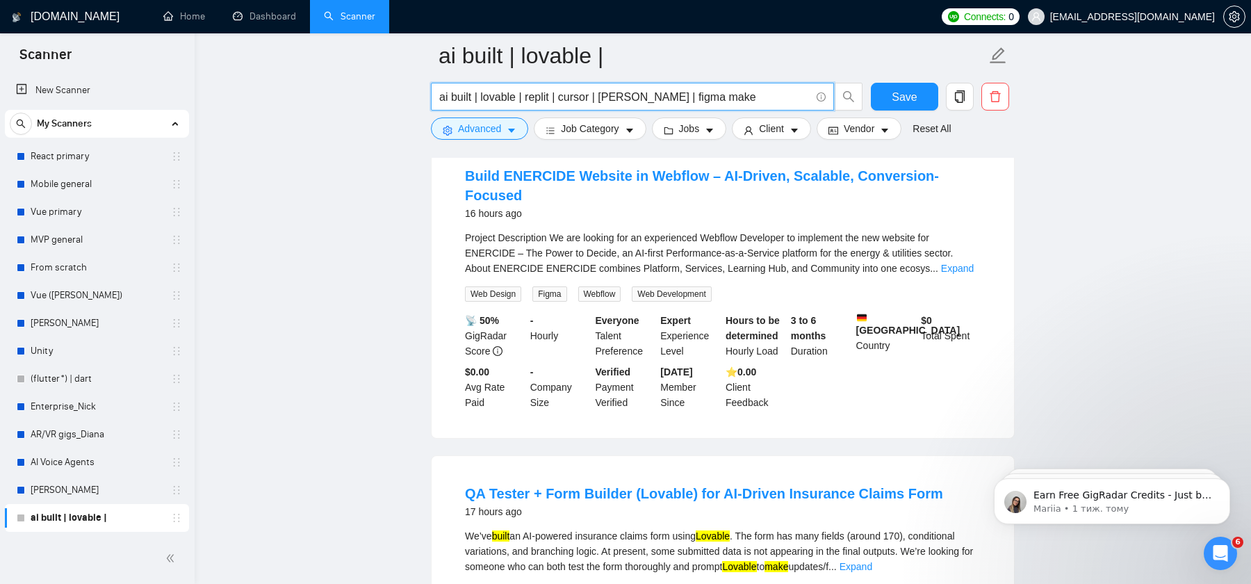
drag, startPoint x: 721, startPoint y: 95, endPoint x: 476, endPoint y: 99, distance: 244.8
click at [476, 99] on input "ai built | lovable | replit | cursor | [PERSON_NAME] | figma make" at bounding box center [624, 96] width 371 height 17
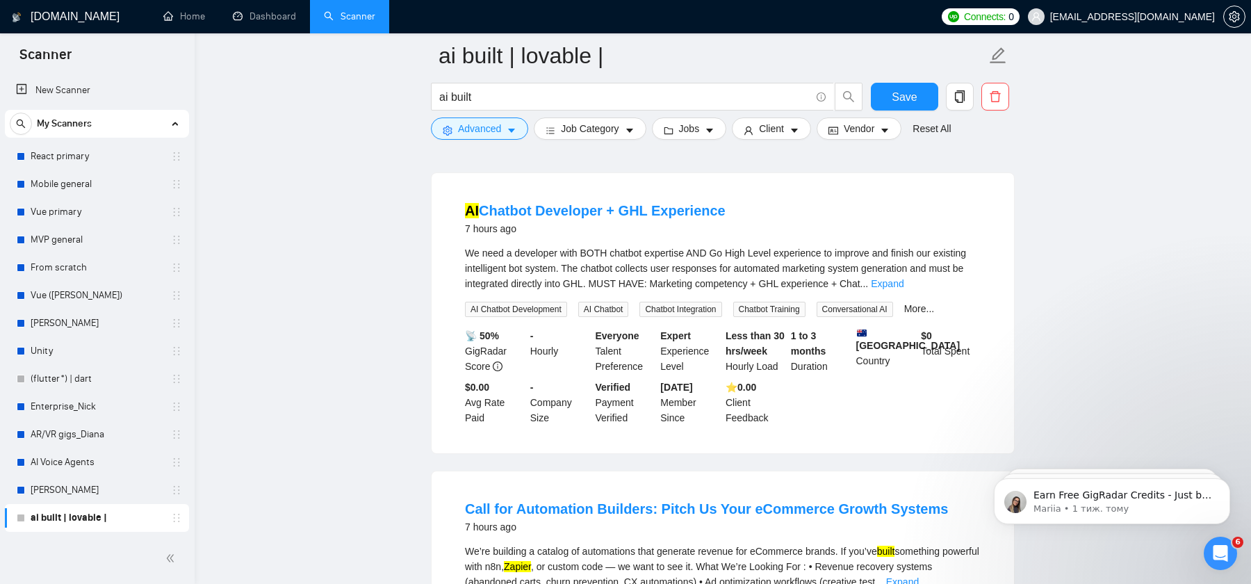
click at [816, 198] on li "AI Chatbot Developer + GHL Experience 7 hours ago We need a developer with BOTH…" at bounding box center [722, 313] width 549 height 247
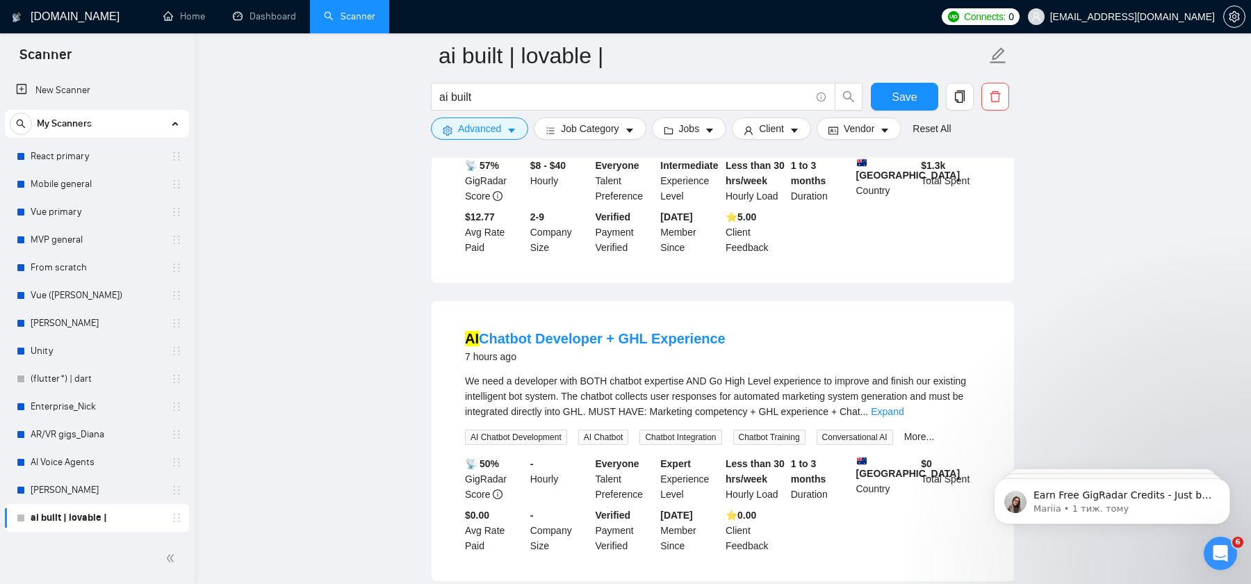
scroll to position [1242, 0]
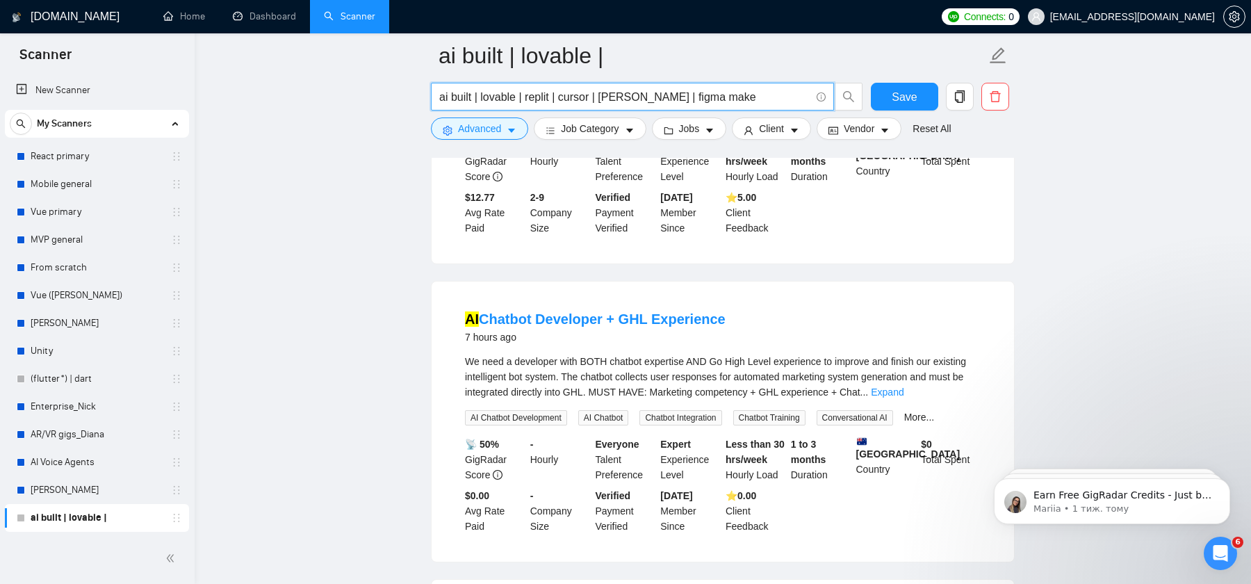
type input "ai built | lovable | replit | cursor | [PERSON_NAME] | figma make"
click at [937, 320] on div "AI Chatbot Developer + GHL Experience 7 hours ago" at bounding box center [723, 327] width 516 height 36
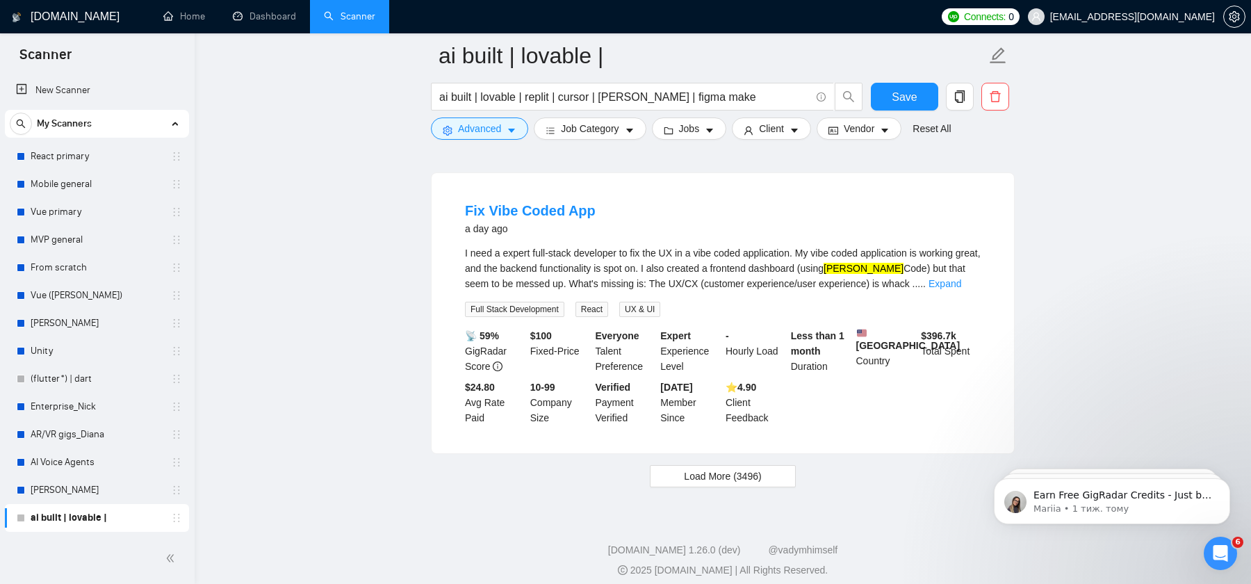
scroll to position [2868, 0]
